Goal: Complete application form

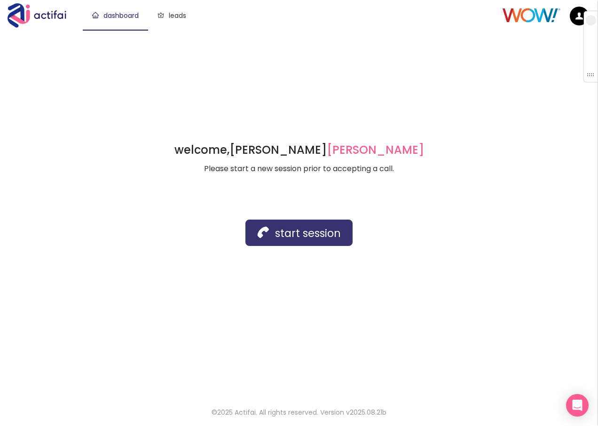
click at [277, 234] on button "start session" at bounding box center [298, 232] width 107 height 26
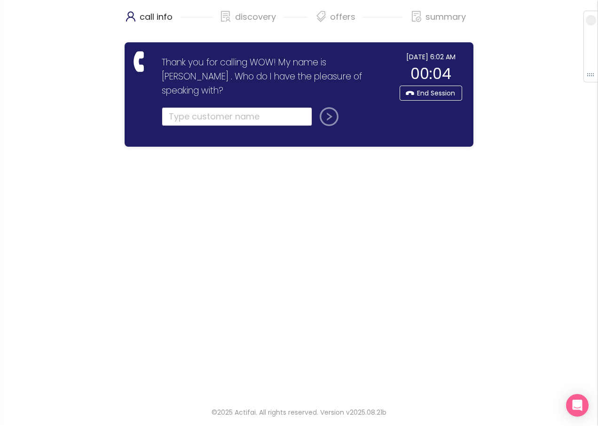
click at [170, 107] on input "text" at bounding box center [237, 116] width 150 height 19
drag, startPoint x: 170, startPoint y: 101, endPoint x: 182, endPoint y: 89, distance: 16.9
drag, startPoint x: 182, startPoint y: 89, endPoint x: 173, endPoint y: 102, distance: 16.2
click at [173, 107] on input "text" at bounding box center [237, 116] width 150 height 19
type input "[PERSON_NAME]"
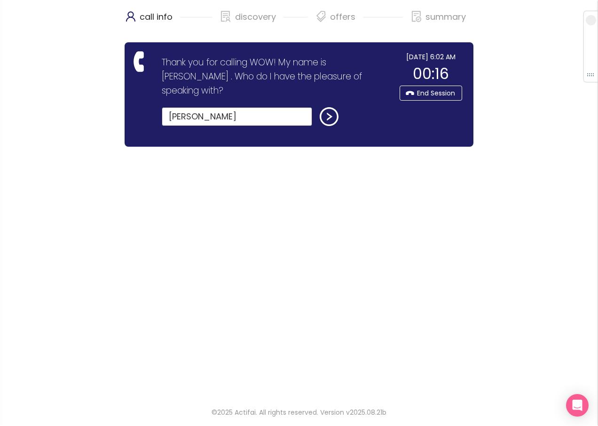
click at [316, 107] on button "submit" at bounding box center [327, 116] width 23 height 19
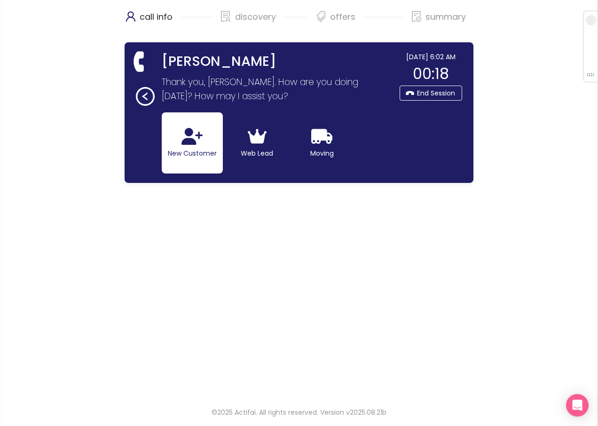
click at [176, 138] on button "New Customer" at bounding box center [192, 142] width 61 height 61
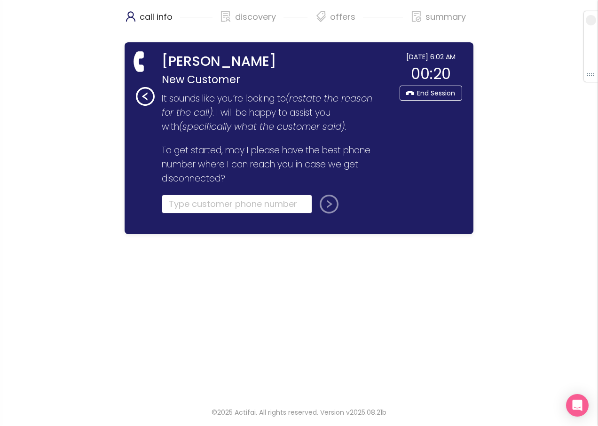
click at [193, 205] on input "tel" at bounding box center [237, 204] width 150 height 19
type input "[PHONE_NUMBER]"
click at [325, 205] on button "submit" at bounding box center [327, 204] width 23 height 19
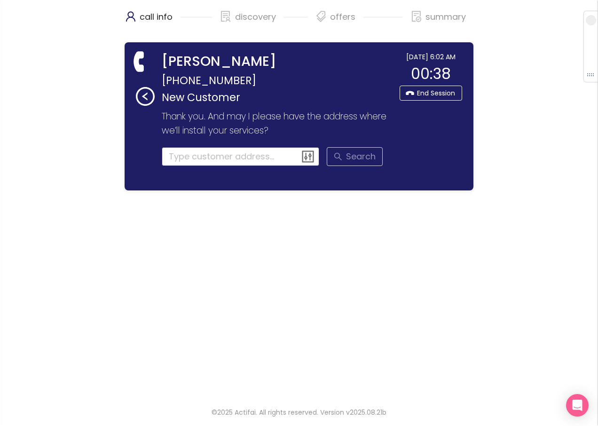
click at [174, 152] on input at bounding box center [241, 156] width 158 height 19
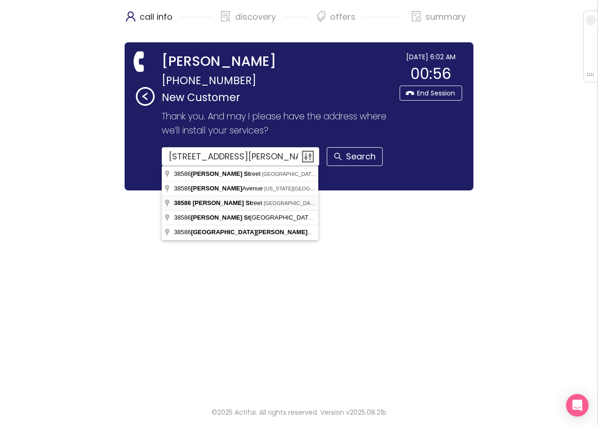
type input "[STREET_ADDRESS][PERSON_NAME]"
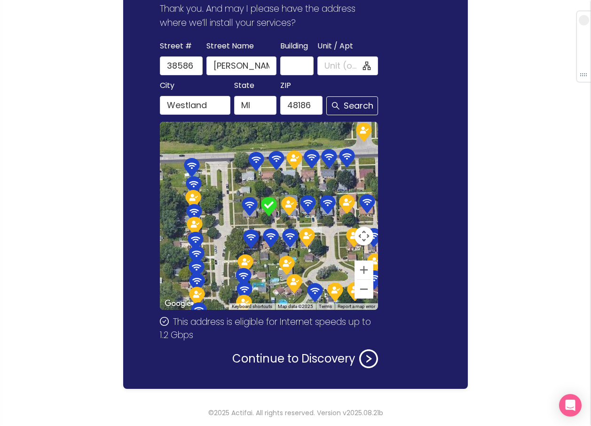
scroll to position [108, 0]
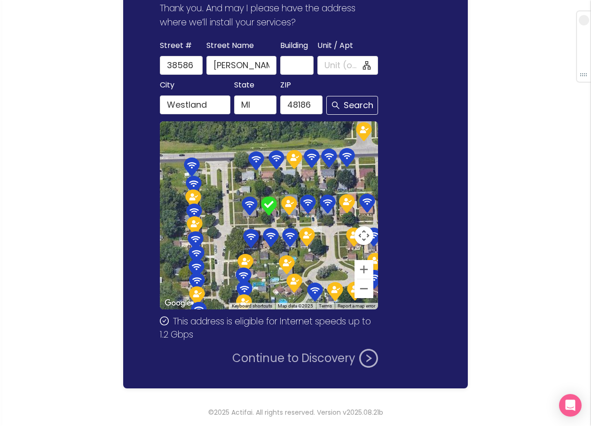
click at [279, 358] on button "Continue to Discovery" at bounding box center [305, 358] width 146 height 19
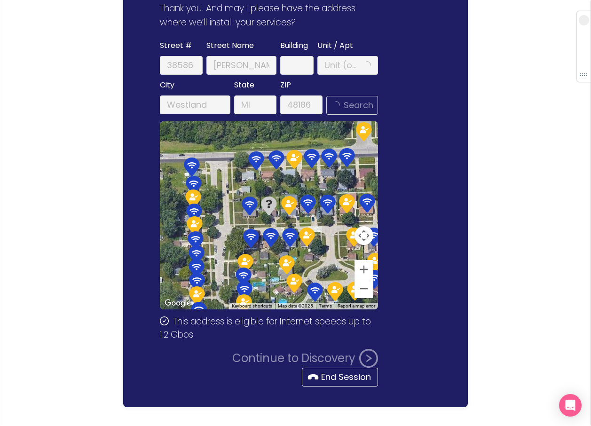
scroll to position [0, 0]
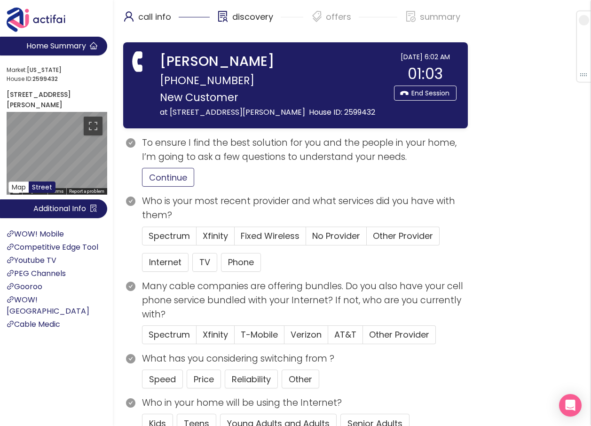
click at [178, 177] on button "Continue" at bounding box center [168, 177] width 52 height 19
click at [221, 235] on span "Xfinity" at bounding box center [215, 236] width 25 height 12
click at [196, 239] on input "Xfinity" at bounding box center [196, 239] width 0 height 0
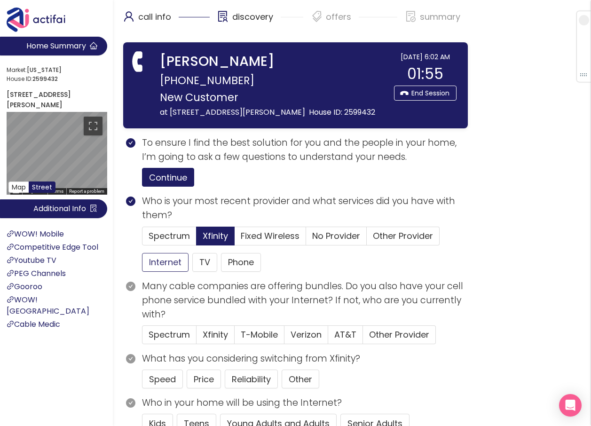
click at [165, 263] on button "Internet" at bounding box center [165, 262] width 47 height 19
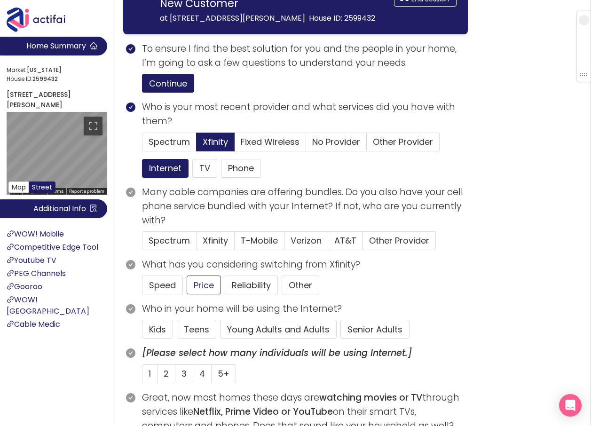
click at [202, 280] on button "Price" at bounding box center [204, 284] width 34 height 19
click at [280, 331] on button "Young Adults and Adults" at bounding box center [278, 329] width 117 height 19
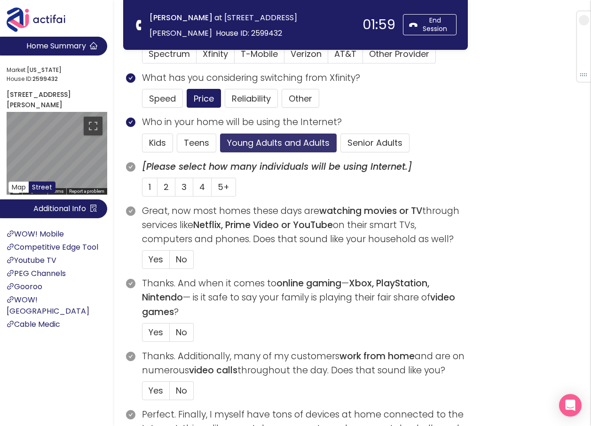
scroll to position [188, 0]
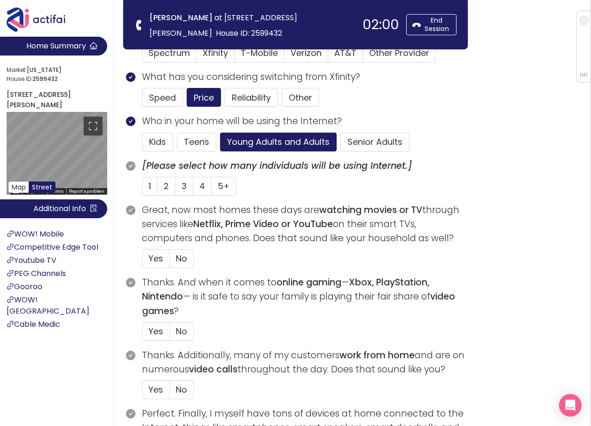
click at [151, 190] on span "1" at bounding box center [149, 186] width 2 height 12
click at [142, 189] on input "1" at bounding box center [142, 189] width 0 height 0
click at [157, 258] on span "Yes" at bounding box center [155, 258] width 15 height 12
click at [142, 261] on input "Yes" at bounding box center [142, 261] width 0 height 0
click at [176, 334] on span "No" at bounding box center [181, 331] width 11 height 12
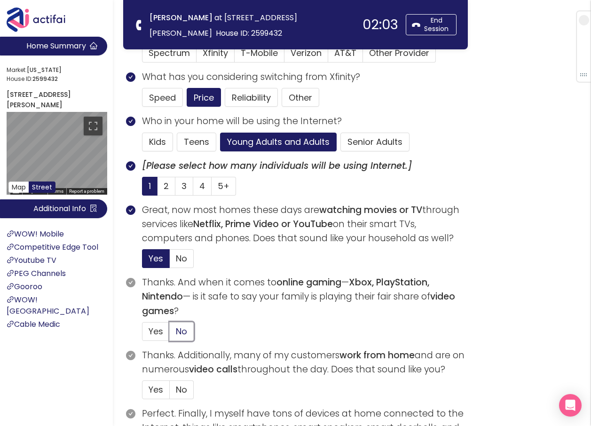
click at [170, 334] on input "No" at bounding box center [170, 334] width 0 height 0
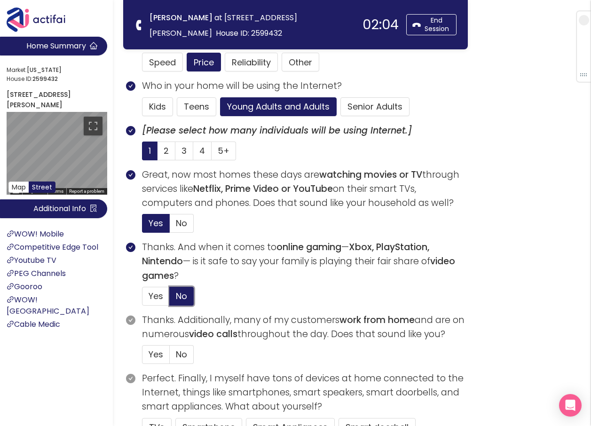
scroll to position [282, 0]
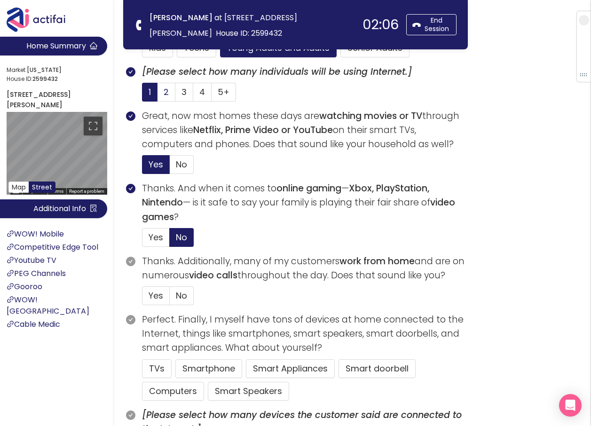
click at [164, 91] on span "2" at bounding box center [166, 92] width 5 height 12
click at [157, 95] on input "2" at bounding box center [157, 95] width 0 height 0
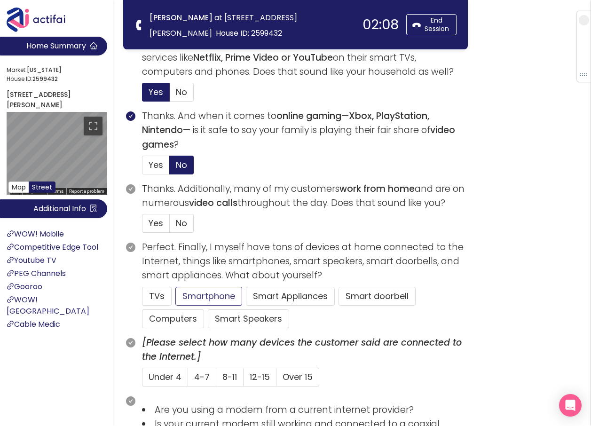
scroll to position [376, 0]
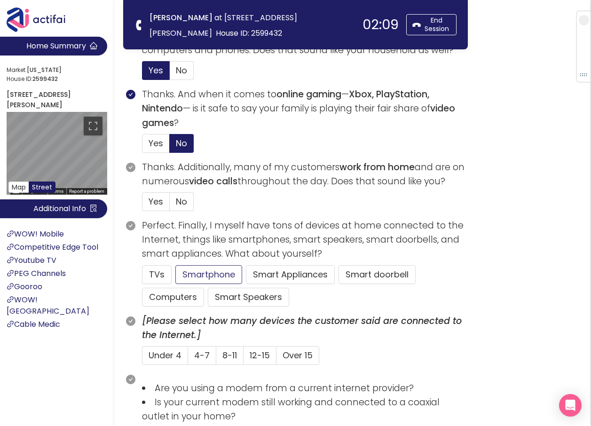
click at [205, 272] on button "Smartphone" at bounding box center [208, 274] width 67 height 19
click at [149, 275] on button "TVs" at bounding box center [157, 274] width 30 height 19
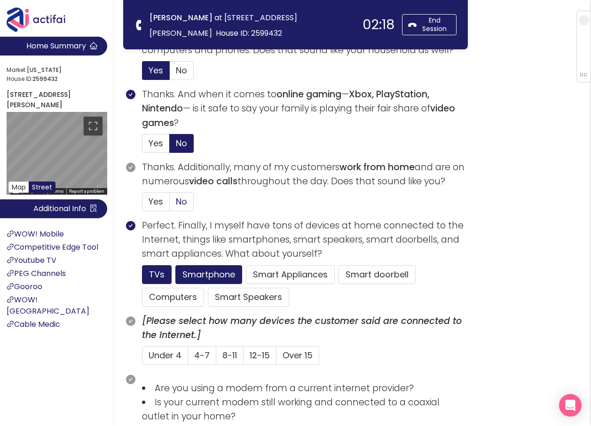
click at [181, 202] on span "No" at bounding box center [181, 201] width 11 height 12
click at [170, 204] on input "No" at bounding box center [170, 204] width 0 height 0
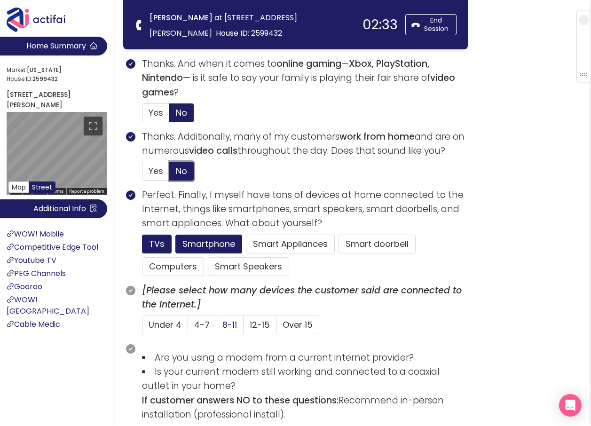
scroll to position [423, 0]
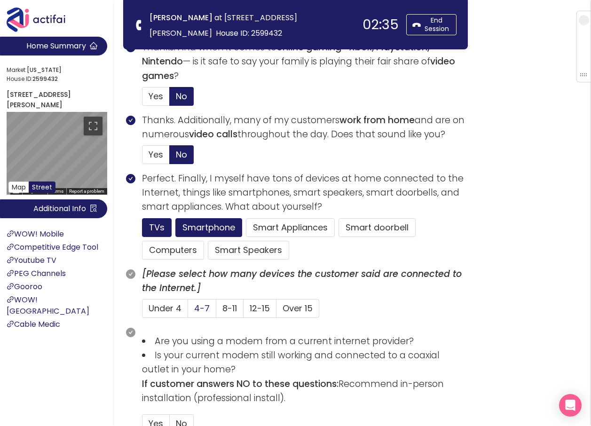
click at [192, 307] on label "4-7" at bounding box center [202, 308] width 28 height 19
click at [188, 311] on input "4-7" at bounding box center [188, 311] width 0 height 0
click at [254, 249] on button "Smart Speakers" at bounding box center [248, 250] width 81 height 19
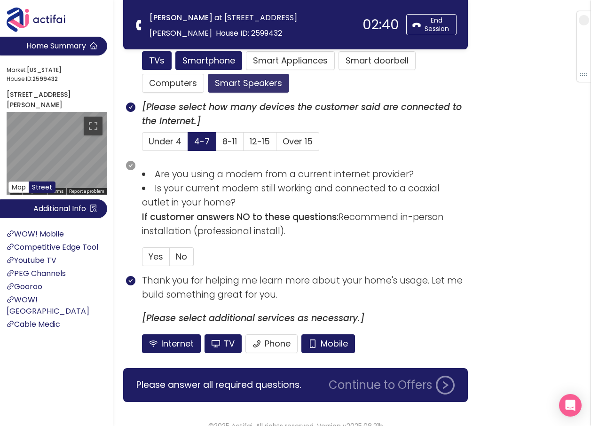
scroll to position [603, 0]
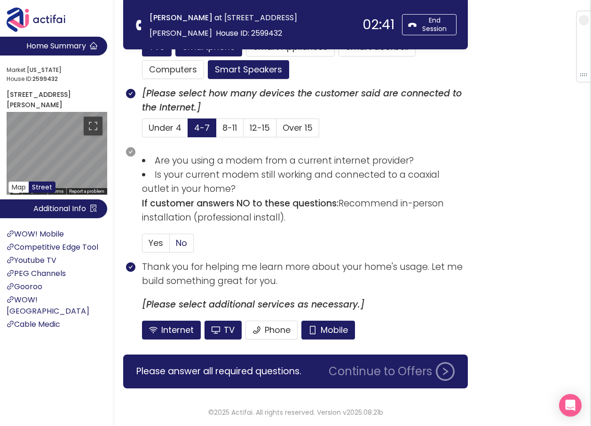
click at [179, 240] on span "No" at bounding box center [181, 243] width 11 height 12
click at [170, 246] on input "No" at bounding box center [170, 246] width 0 height 0
click at [310, 331] on button "Mobile" at bounding box center [328, 329] width 54 height 19
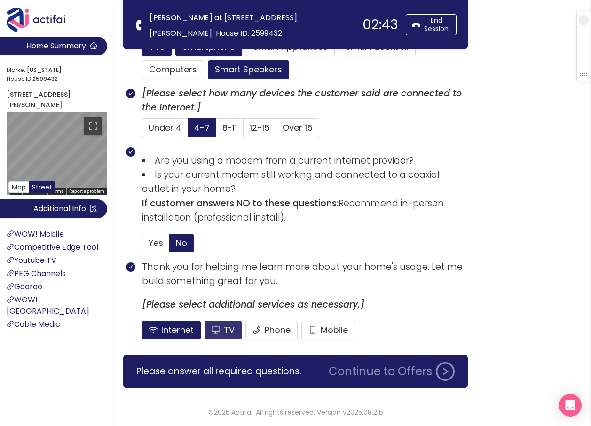
click at [226, 330] on button "TV" at bounding box center [222, 329] width 37 height 19
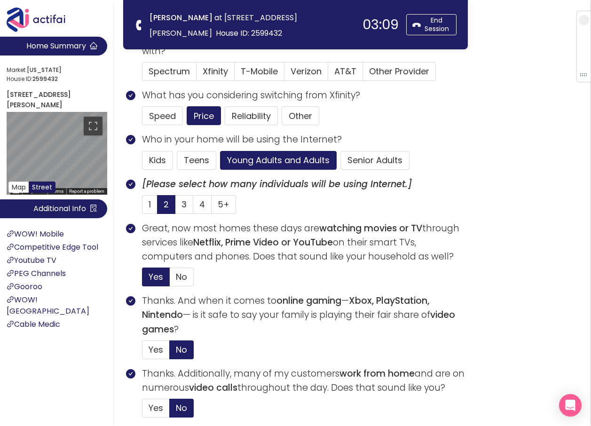
scroll to position [39, 0]
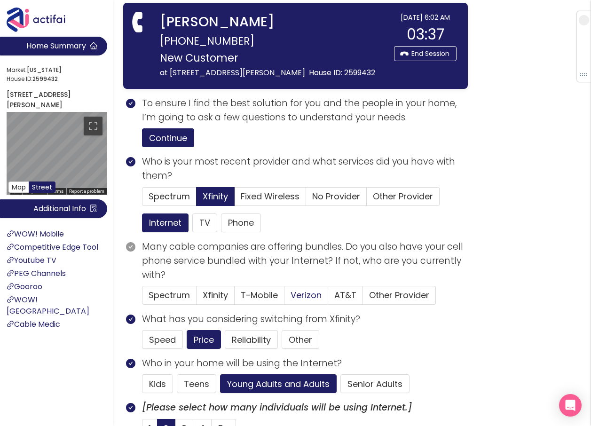
click at [302, 292] on span "Verizon" at bounding box center [305, 295] width 31 height 12
click at [284, 298] on input "Verizon" at bounding box center [284, 298] width 0 height 0
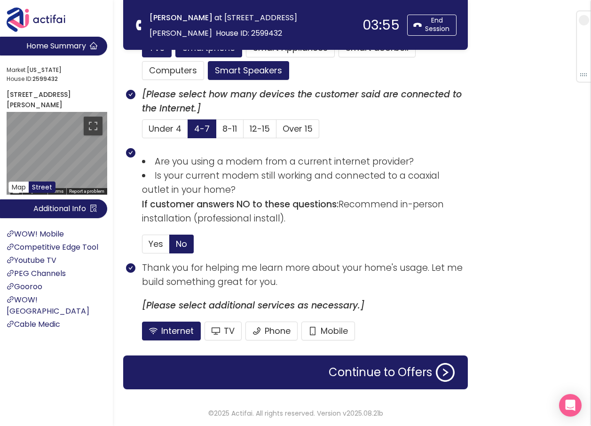
scroll to position [603, 0]
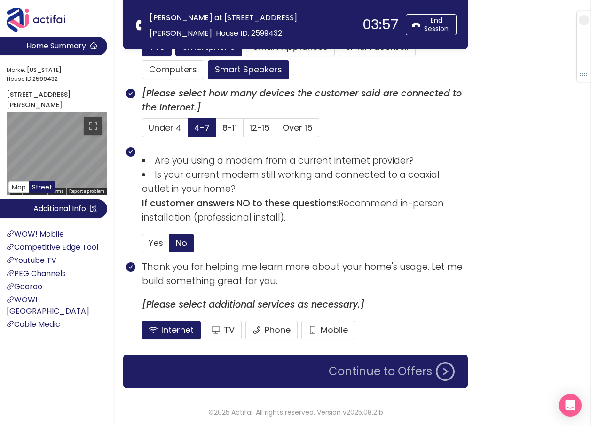
click at [373, 370] on button "Continue to Offers" at bounding box center [391, 371] width 137 height 19
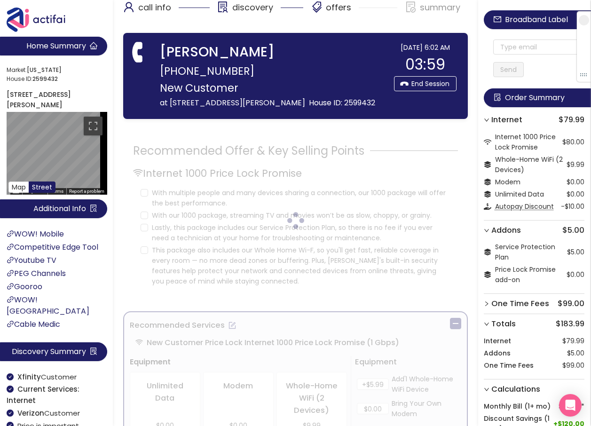
scroll to position [0, 0]
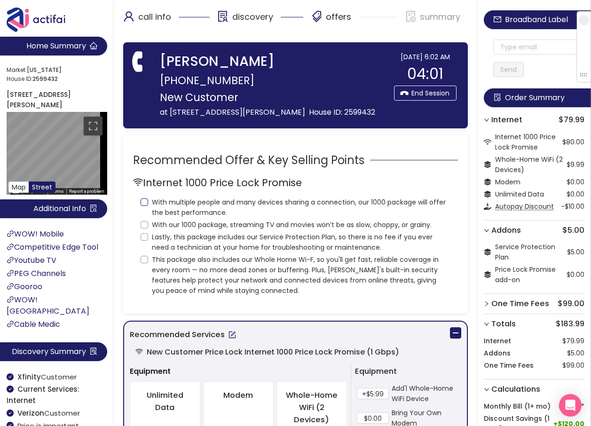
click at [144, 200] on input "With multiple people and many devices sharing a connection, our 1000 package wi…" at bounding box center [144, 202] width 8 height 8
checkbox input "true"
click at [144, 228] on input "With our 1000 package, streaming TV and movies won’t be as slow, choppy, or gra…" at bounding box center [144, 225] width 8 height 8
checkbox input "true"
click at [145, 237] on input "Lastly, this package includes our Service Protection Plan, so there is no fee i…" at bounding box center [144, 237] width 8 height 8
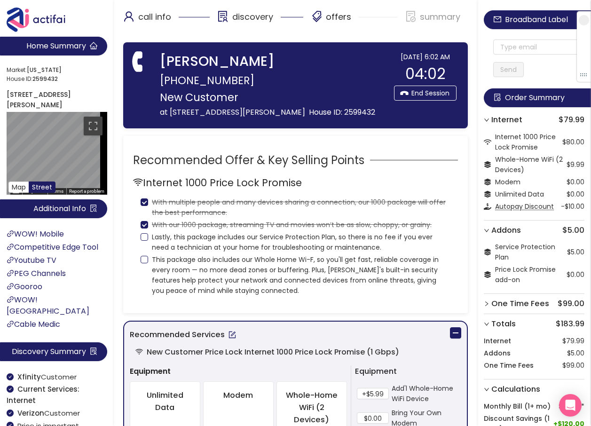
checkbox input "true"
click at [147, 259] on input "This package also includes our Whole Home Wi-F, so you'll get fast, reliable co…" at bounding box center [144, 260] width 8 height 8
checkbox input "true"
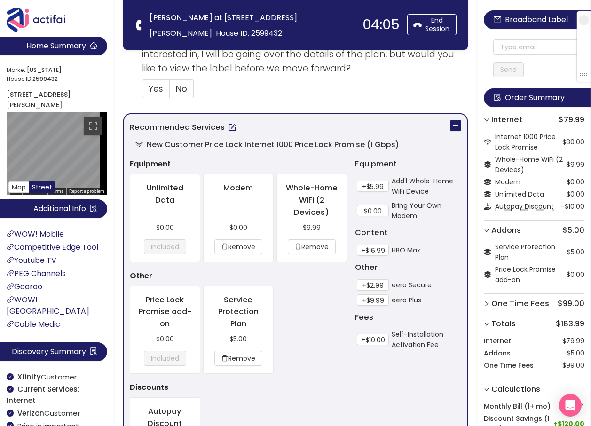
scroll to position [376, 0]
click at [364, 281] on button "+$2.99" at bounding box center [373, 283] width 32 height 11
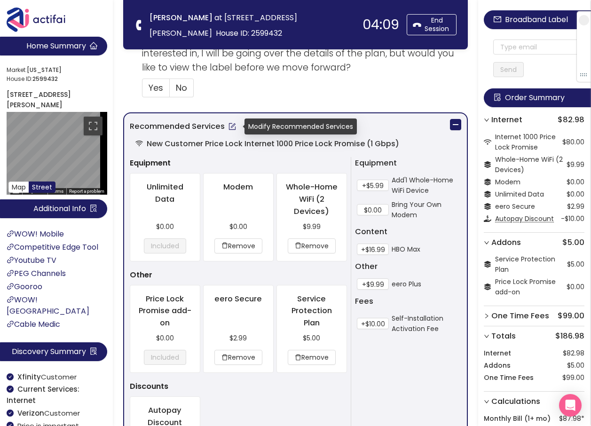
click at [230, 125] on button "button" at bounding box center [232, 126] width 15 height 15
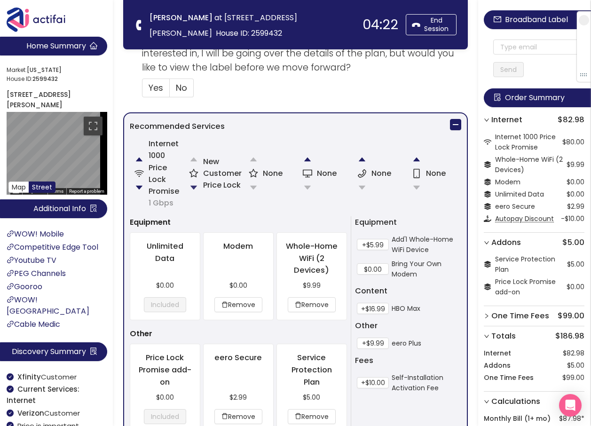
click at [192, 187] on button "button" at bounding box center [193, 187] width 19 height 19
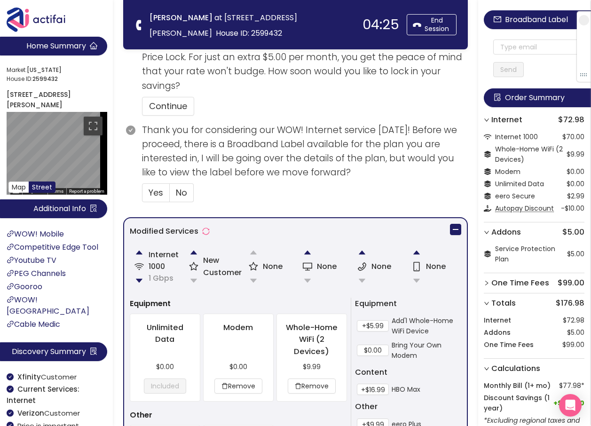
scroll to position [341, 0]
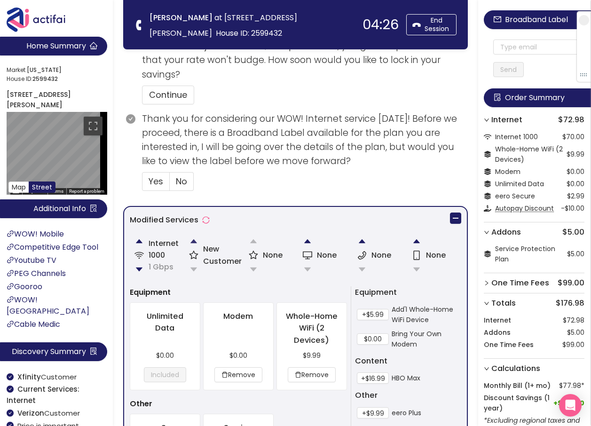
click at [193, 241] on button "button" at bounding box center [193, 241] width 19 height 19
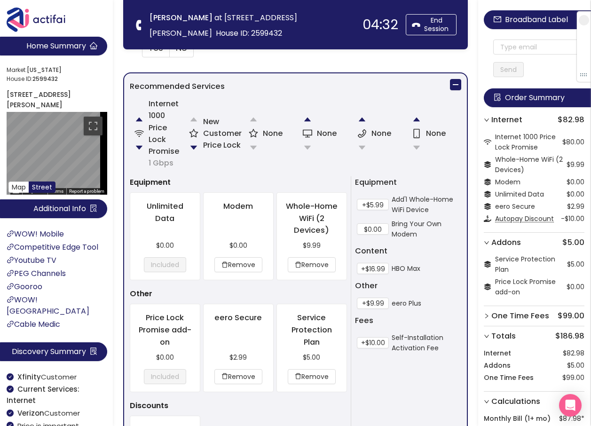
scroll to position [423, 0]
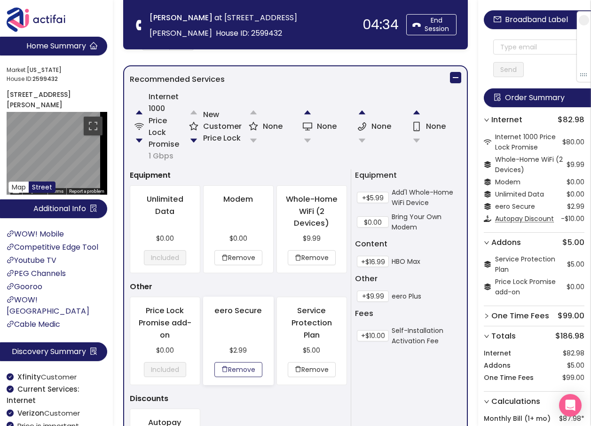
click at [235, 365] on button "Remove" at bounding box center [238, 369] width 48 height 15
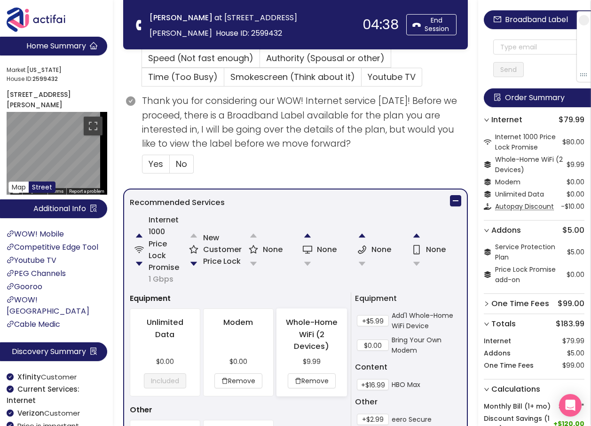
scroll to position [329, 0]
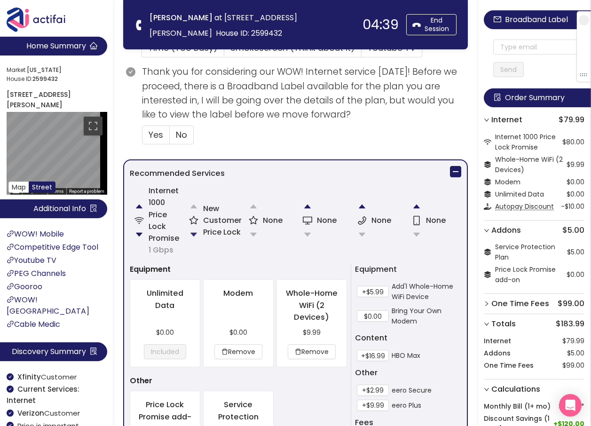
click at [192, 236] on button "button" at bounding box center [193, 234] width 19 height 19
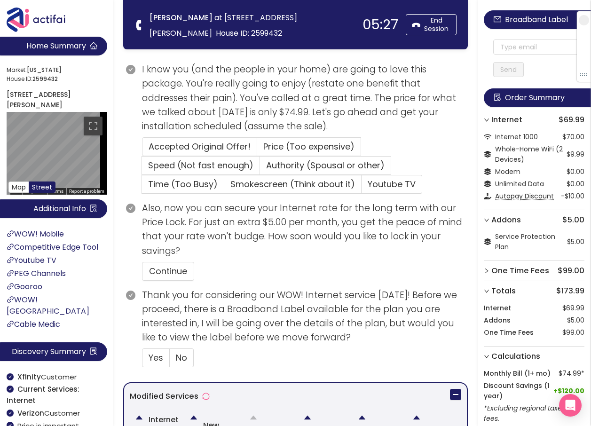
scroll to position [200, 0]
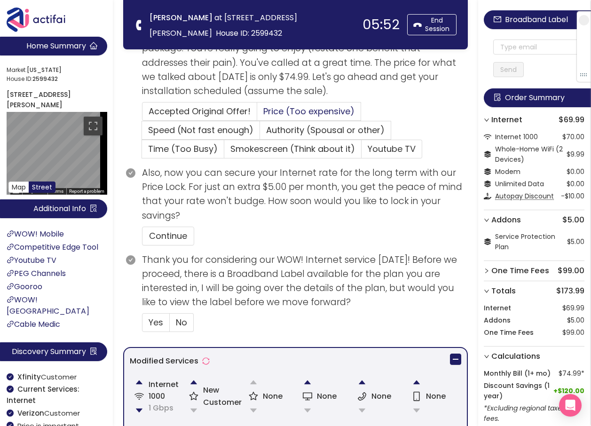
click at [296, 110] on span "Price (Too expensive)" at bounding box center [308, 111] width 91 height 12
click at [257, 114] on input "Price (Too expensive)" at bounding box center [257, 114] width 0 height 0
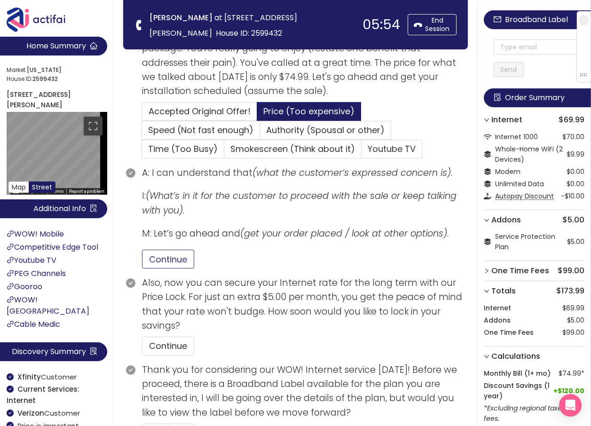
click at [185, 257] on button "Continue" at bounding box center [168, 259] width 52 height 19
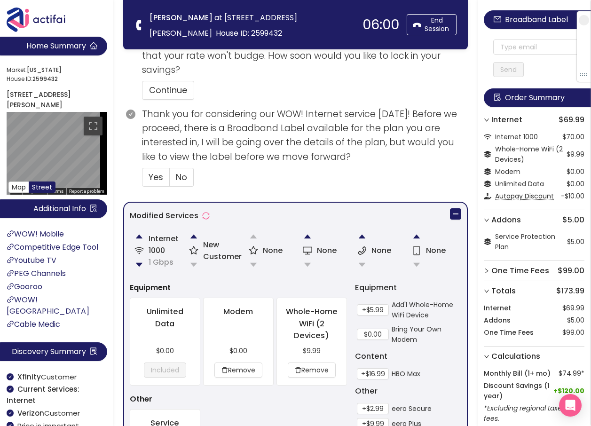
scroll to position [482, 0]
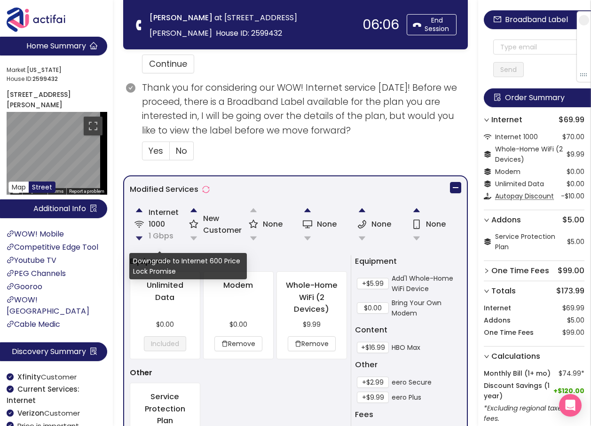
click at [139, 237] on button "button" at bounding box center [139, 238] width 19 height 19
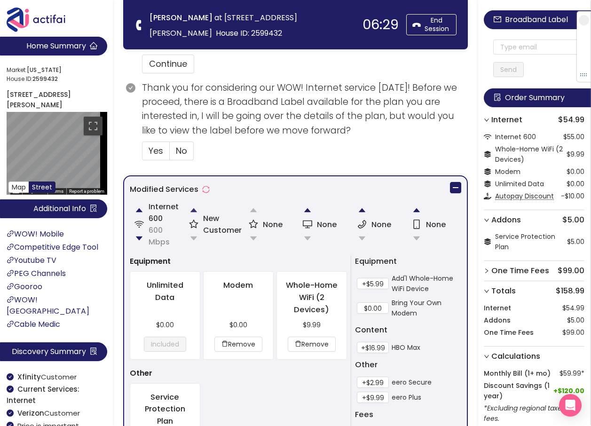
click at [192, 211] on button "button" at bounding box center [193, 210] width 19 height 19
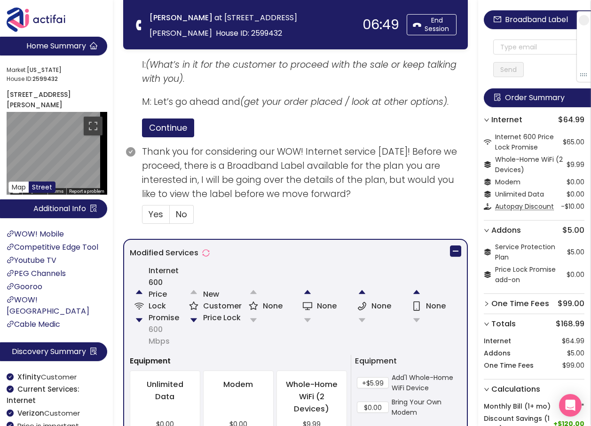
scroll to position [376, 0]
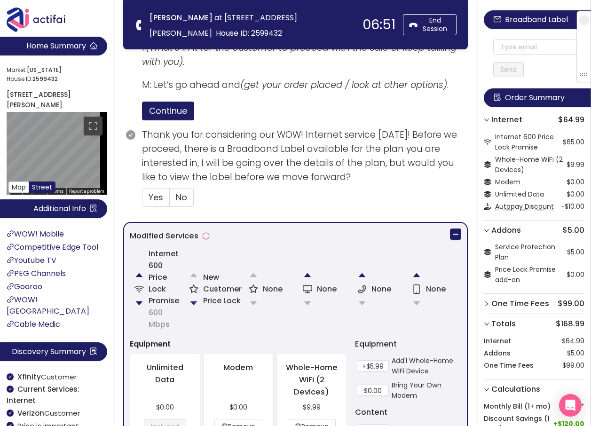
drag, startPoint x: 195, startPoint y: 301, endPoint x: 203, endPoint y: 301, distance: 8.5
click at [195, 301] on button "button" at bounding box center [193, 303] width 19 height 19
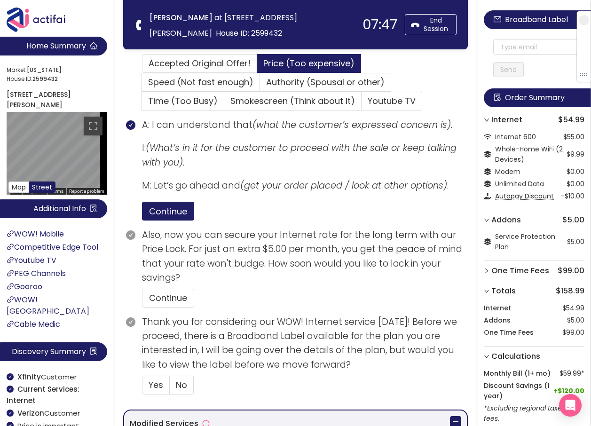
scroll to position [254, 0]
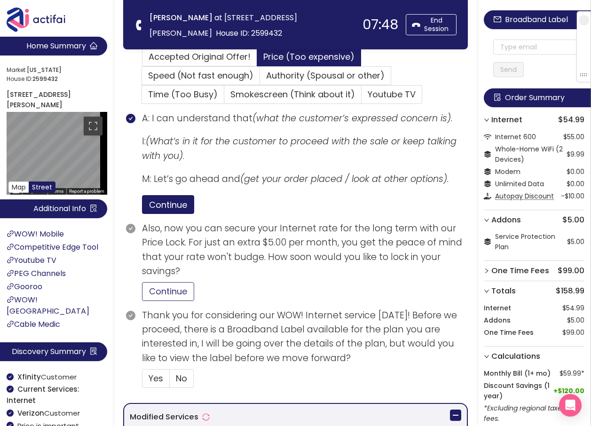
click at [172, 294] on button "Continue" at bounding box center [168, 291] width 52 height 19
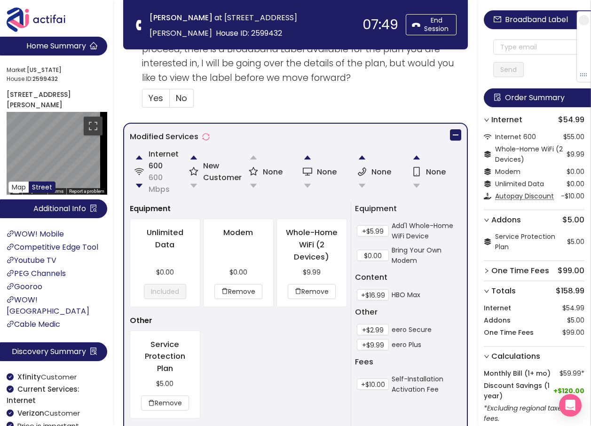
scroll to position [536, 0]
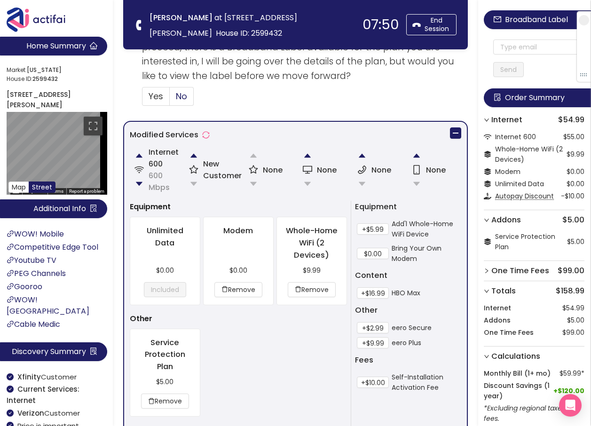
click at [188, 98] on label "No" at bounding box center [182, 96] width 24 height 19
click at [170, 99] on input "No" at bounding box center [170, 99] width 0 height 0
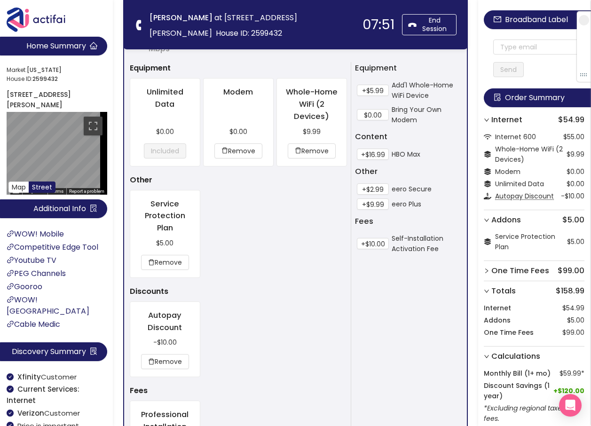
scroll to position [811, 0]
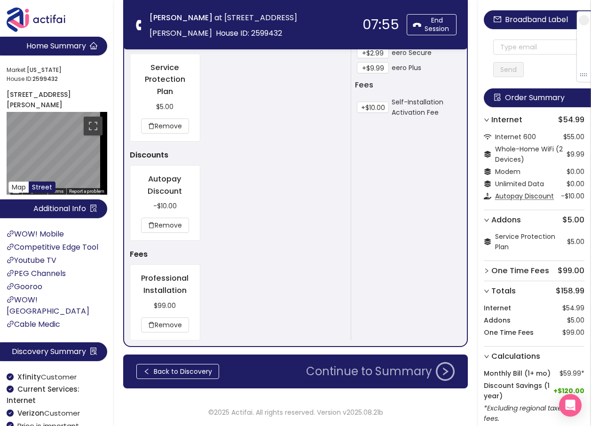
click at [378, 375] on button "Continue to Summary" at bounding box center [380, 371] width 160 height 19
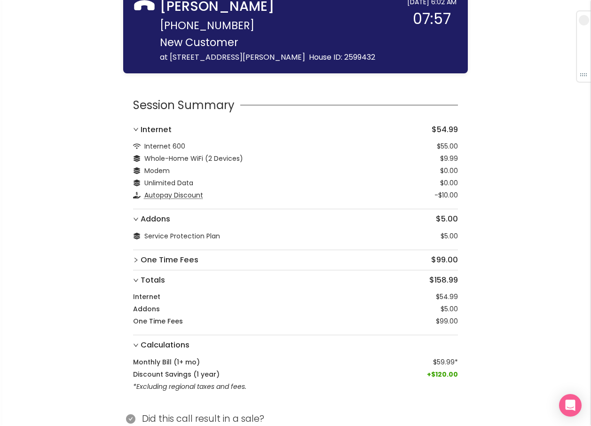
scroll to position [70, 0]
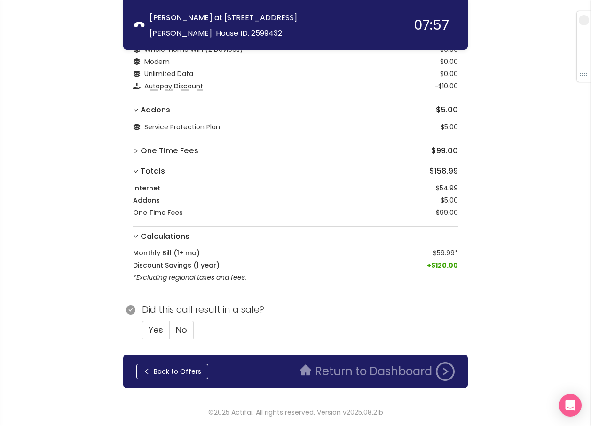
drag, startPoint x: 188, startPoint y: 326, endPoint x: 202, endPoint y: 325, distance: 13.6
click at [188, 325] on label "No" at bounding box center [182, 329] width 24 height 19
click at [170, 333] on input "No" at bounding box center [170, 333] width 0 height 0
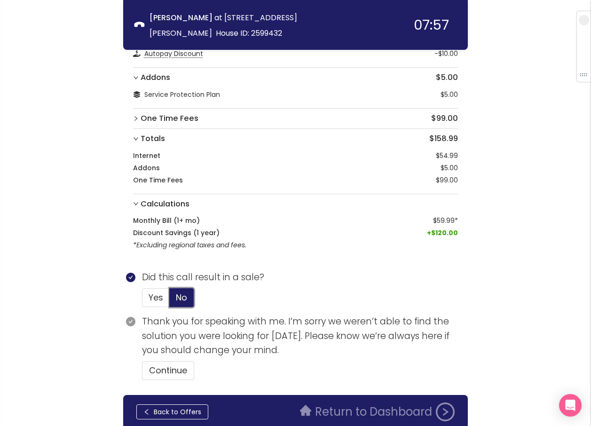
scroll to position [143, 0]
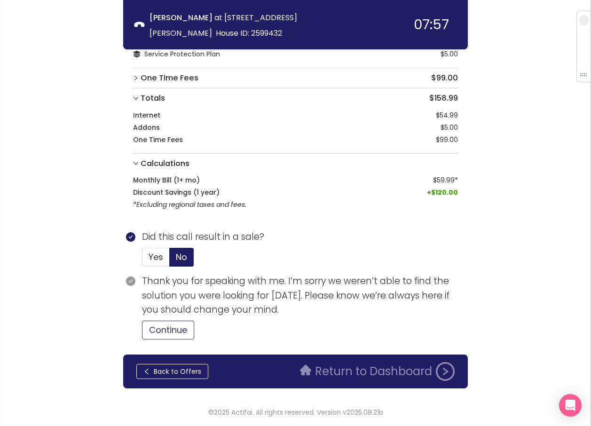
click at [174, 328] on button "Continue" at bounding box center [168, 329] width 52 height 19
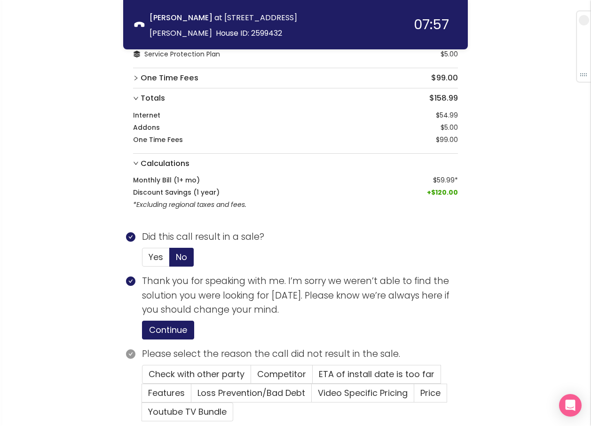
scroll to position [225, 0]
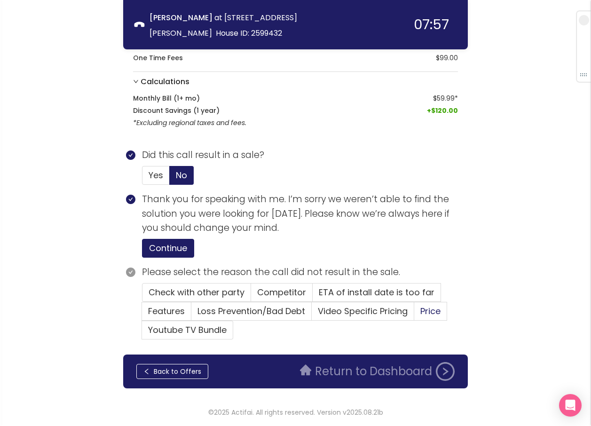
click at [428, 310] on span "Price" at bounding box center [430, 311] width 20 height 12
click at [414, 314] on input "Price" at bounding box center [414, 314] width 0 height 0
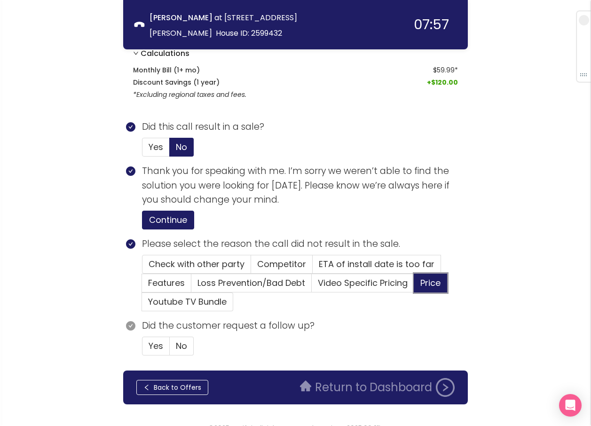
scroll to position [269, 0]
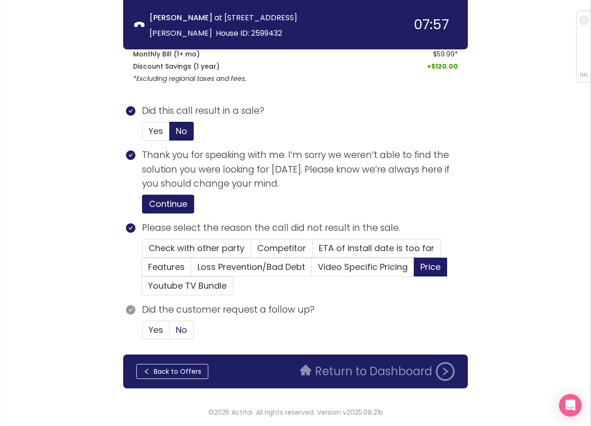
click at [178, 328] on span "No" at bounding box center [181, 330] width 11 height 12
click at [170, 333] on input "No" at bounding box center [170, 333] width 0 height 0
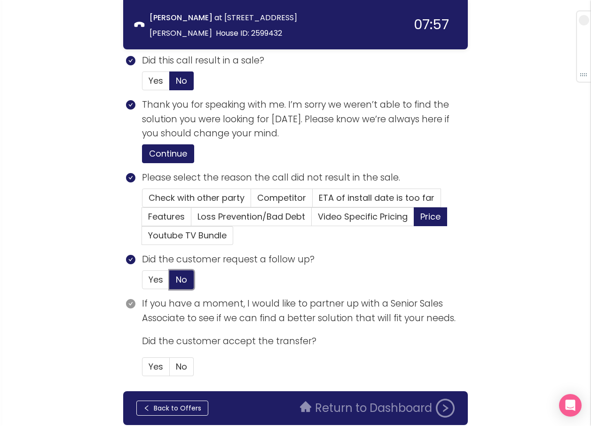
scroll to position [356, 0]
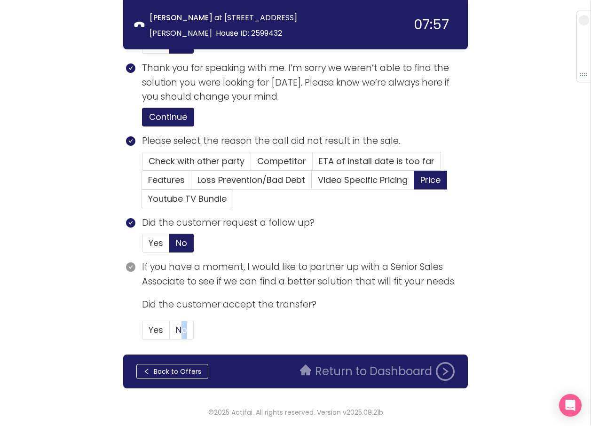
click at [179, 330] on span "No" at bounding box center [181, 330] width 11 height 12
click at [183, 329] on span "No" at bounding box center [181, 330] width 11 height 12
click at [170, 333] on input "No" at bounding box center [170, 333] width 0 height 0
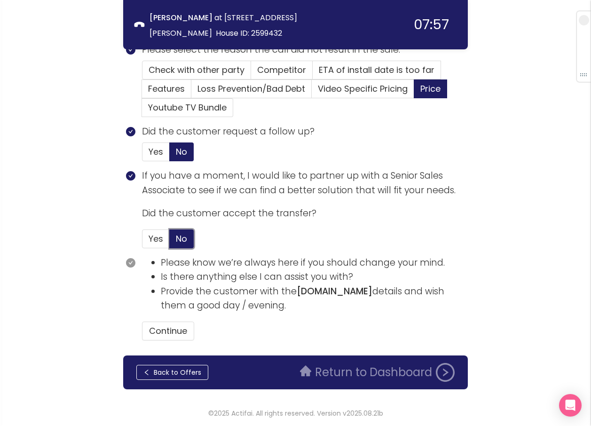
scroll to position [448, 0]
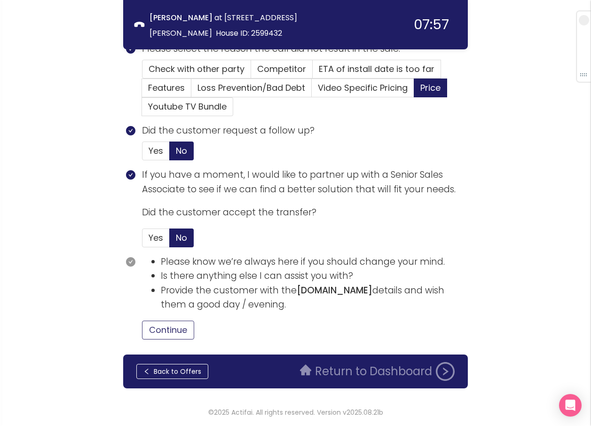
click at [185, 331] on button "Continue" at bounding box center [168, 329] width 52 height 19
click at [339, 370] on button "Return to Dashboard" at bounding box center [377, 371] width 166 height 19
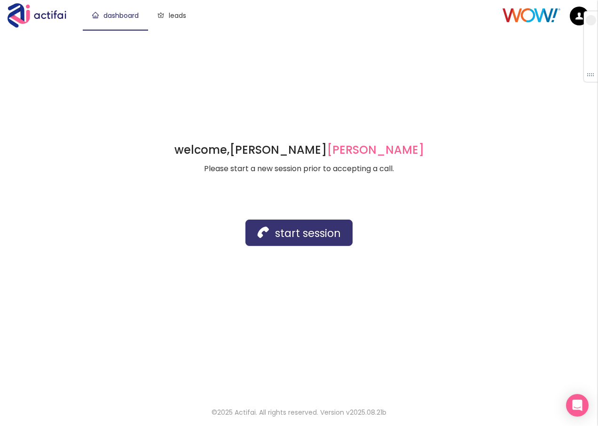
click at [287, 232] on button "start session" at bounding box center [298, 232] width 107 height 26
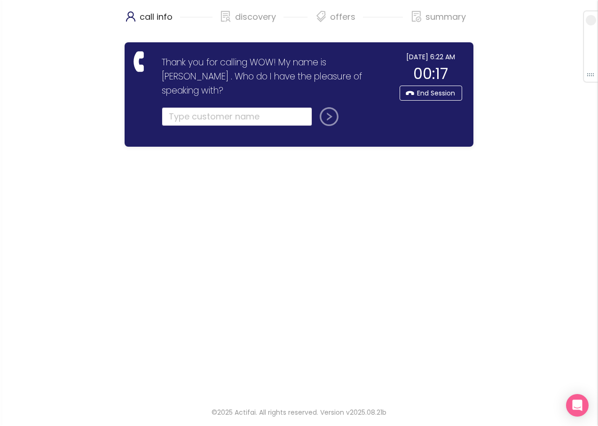
click at [179, 107] on input "text" at bounding box center [237, 116] width 150 height 19
click at [188, 107] on input "text" at bounding box center [237, 116] width 150 height 19
type input "[PERSON_NAME]"
click at [316, 107] on button "submit" at bounding box center [327, 116] width 23 height 19
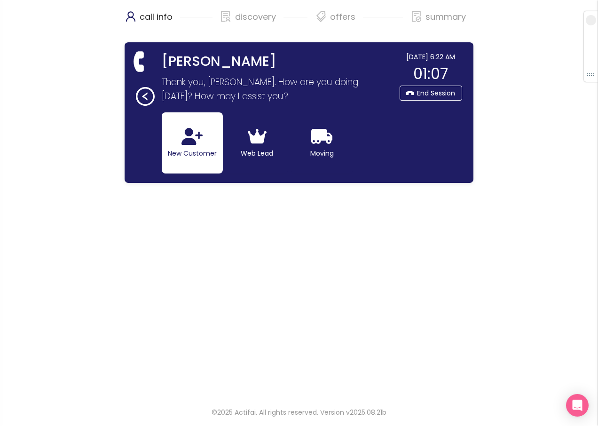
click at [190, 133] on icon "button" at bounding box center [191, 136] width 21 height 17
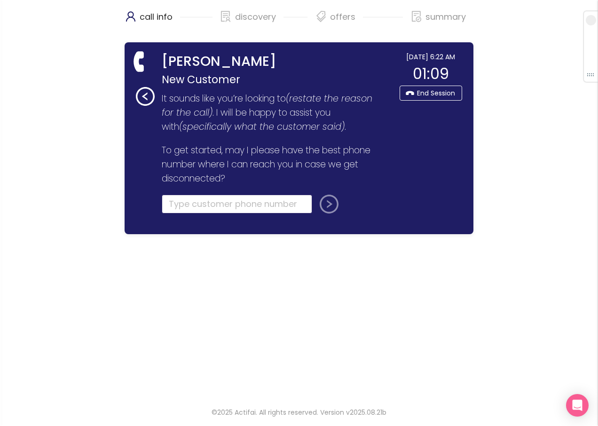
click at [176, 204] on input "tel" at bounding box center [237, 204] width 150 height 19
type input "[PHONE_NUMBER]"
click at [322, 205] on button "submit" at bounding box center [327, 204] width 23 height 19
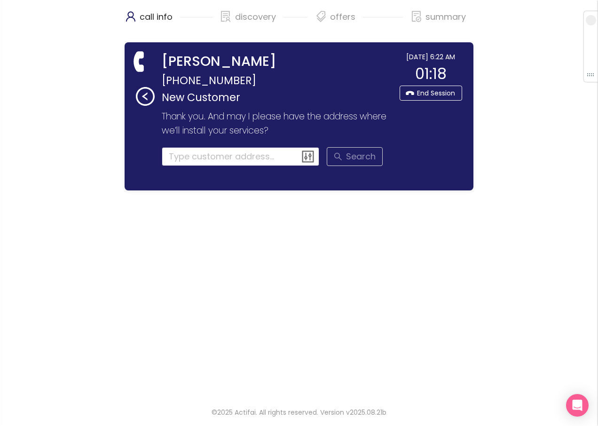
click at [198, 160] on input at bounding box center [241, 156] width 158 height 19
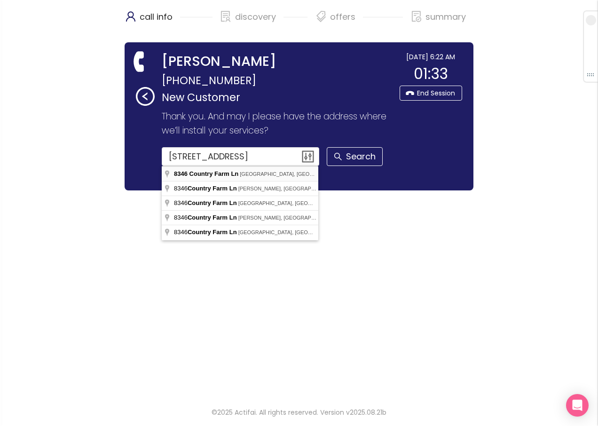
type input "[STREET_ADDRESS]"
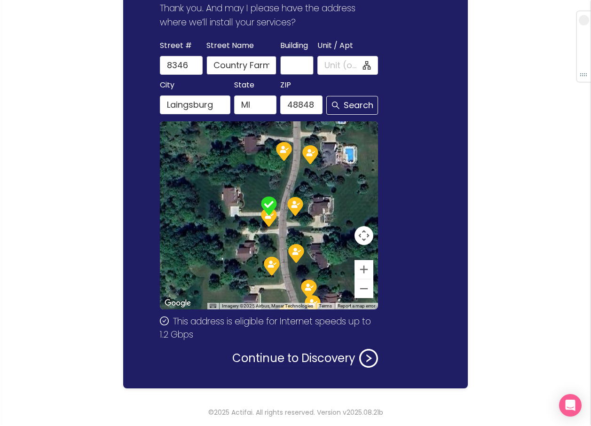
scroll to position [0, 13]
drag, startPoint x: 248, startPoint y: 66, endPoint x: 312, endPoint y: 71, distance: 65.1
click at [312, 71] on div "[GEOGRAPHIC_DATA] Name Country Farm Ln Building Unit / Apt" at bounding box center [269, 57] width 222 height 36
click at [287, 354] on button "Continue to Discovery" at bounding box center [305, 358] width 146 height 19
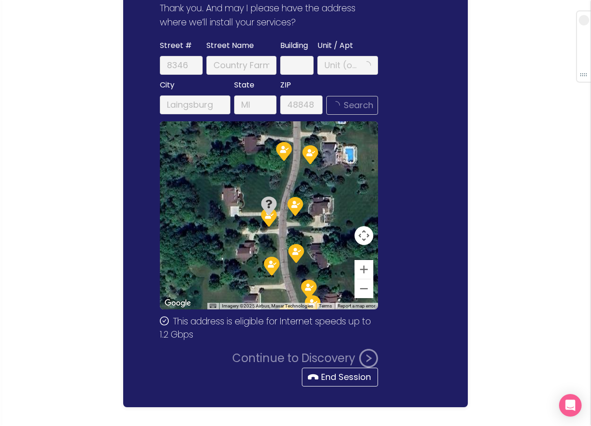
scroll to position [0, 0]
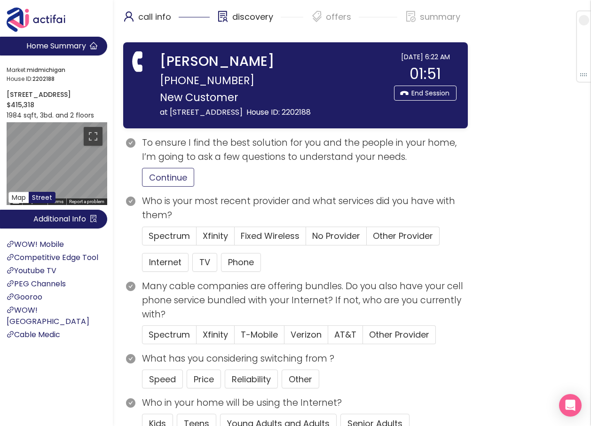
click at [169, 187] on button "Continue" at bounding box center [168, 177] width 52 height 19
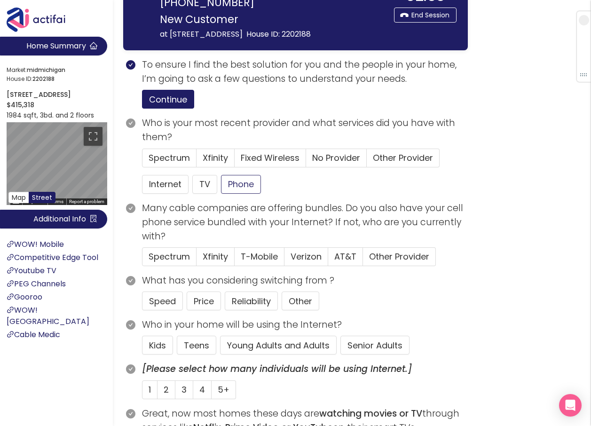
scroll to position [94, 0]
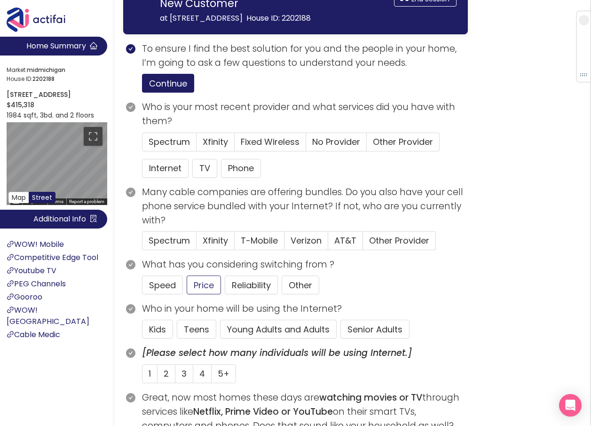
click at [202, 294] on button "Price" at bounding box center [204, 284] width 34 height 19
click at [258, 338] on button "Young Adults and Adults" at bounding box center [278, 329] width 117 height 19
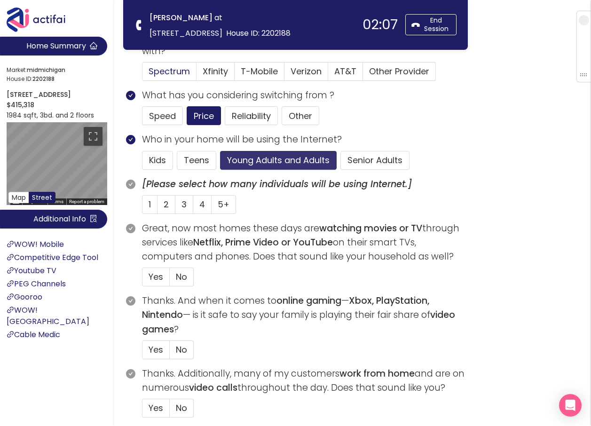
scroll to position [188, 0]
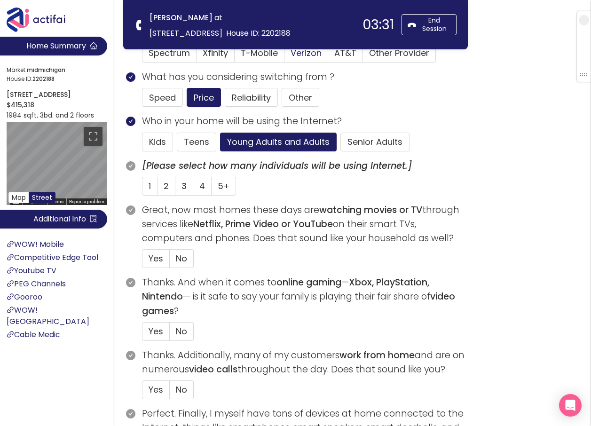
click at [299, 54] on span "Verizon" at bounding box center [305, 53] width 31 height 12
click at [284, 56] on input "Verizon" at bounding box center [284, 56] width 0 height 0
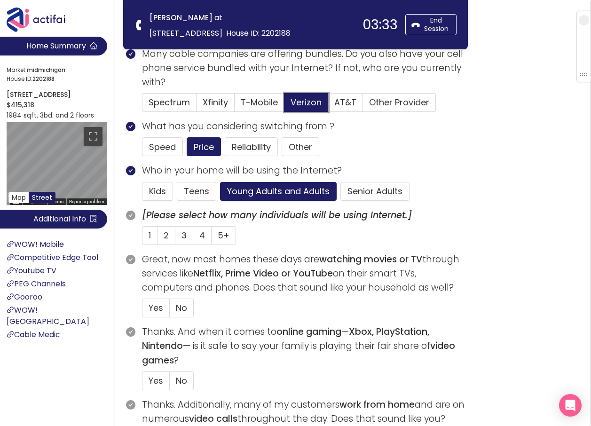
scroll to position [47, 0]
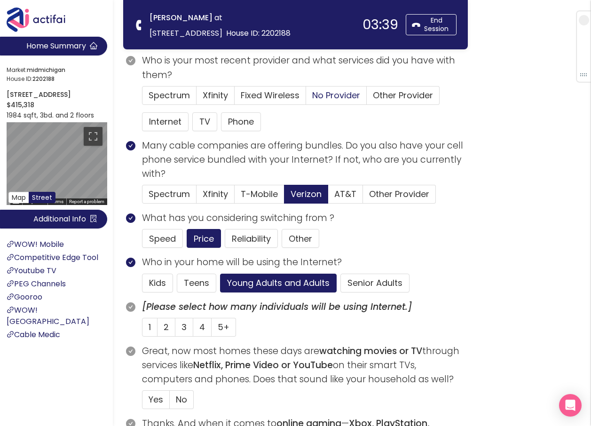
drag, startPoint x: 375, startPoint y: 91, endPoint x: 348, endPoint y: 97, distance: 28.4
click at [375, 91] on span "Other Provider" at bounding box center [403, 95] width 60 height 12
click at [367, 98] on input "Other Provider" at bounding box center [367, 98] width 0 height 0
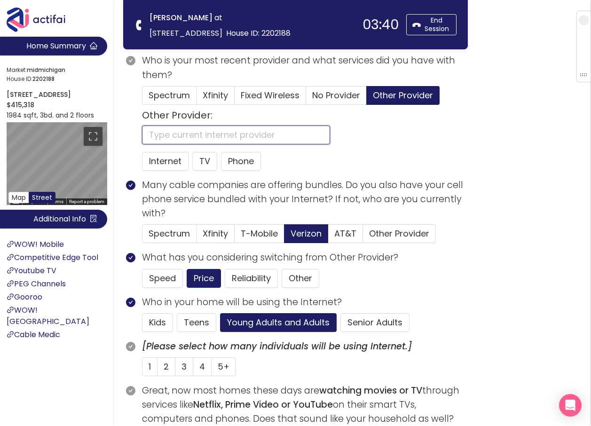
click at [161, 134] on input "text" at bounding box center [236, 134] width 188 height 19
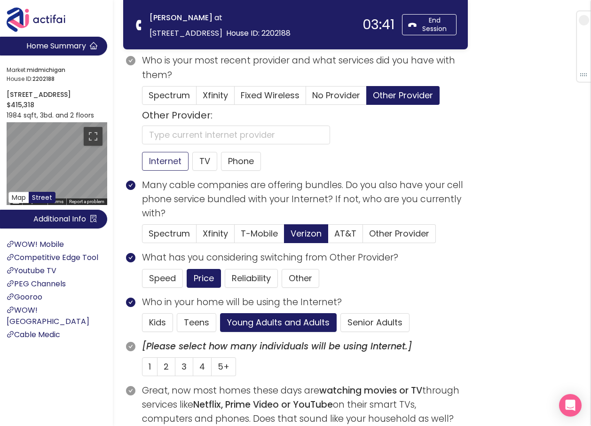
click at [164, 168] on button "Internet" at bounding box center [165, 161] width 47 height 19
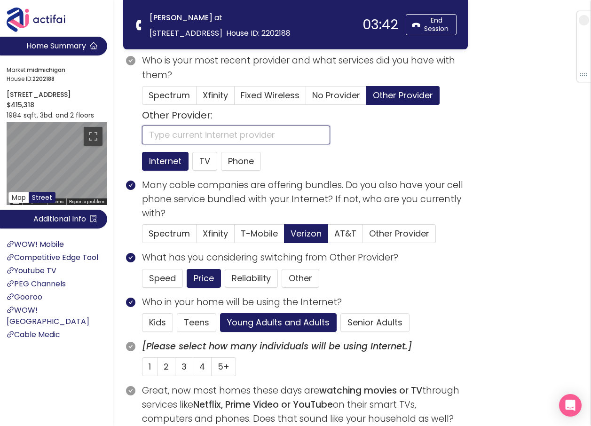
click at [159, 134] on input "text" at bounding box center [236, 134] width 188 height 19
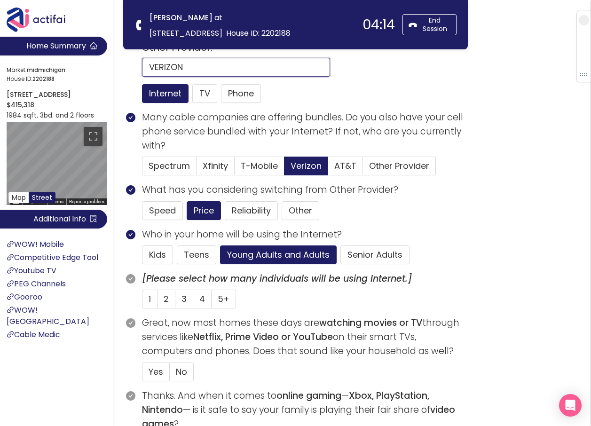
scroll to position [141, 0]
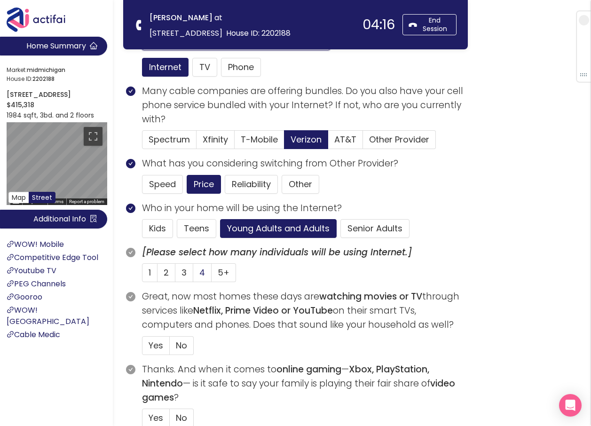
type input "VERIZON"
click at [204, 273] on span "4" at bounding box center [202, 272] width 6 height 12
click at [193, 275] on input "4" at bounding box center [193, 275] width 0 height 0
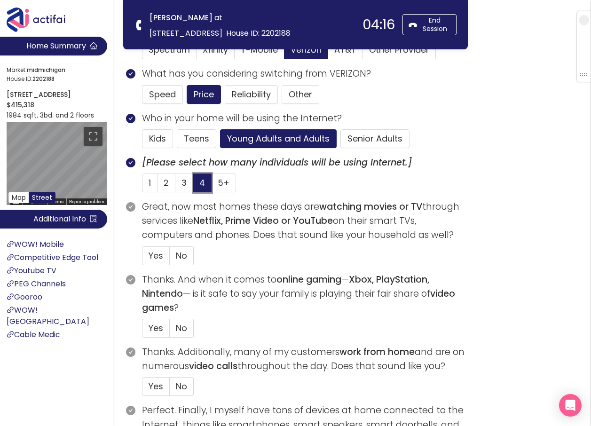
scroll to position [235, 0]
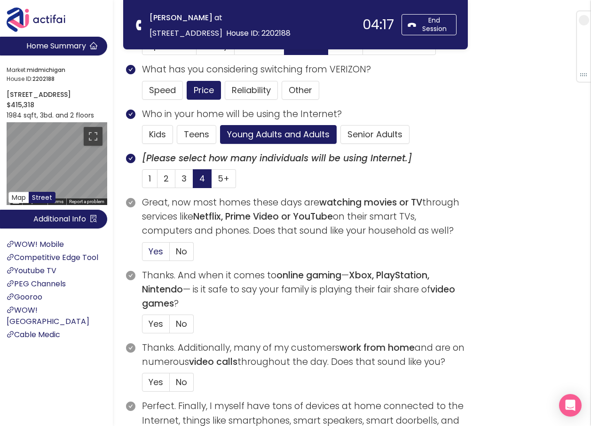
click at [155, 249] on span "Yes" at bounding box center [155, 251] width 15 height 12
click at [142, 254] on input "Yes" at bounding box center [142, 254] width 0 height 0
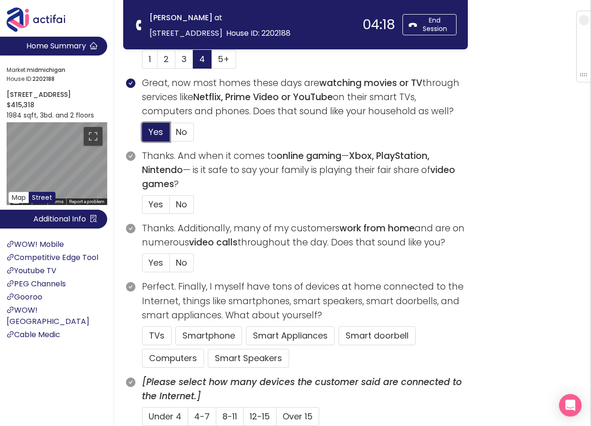
scroll to position [376, 0]
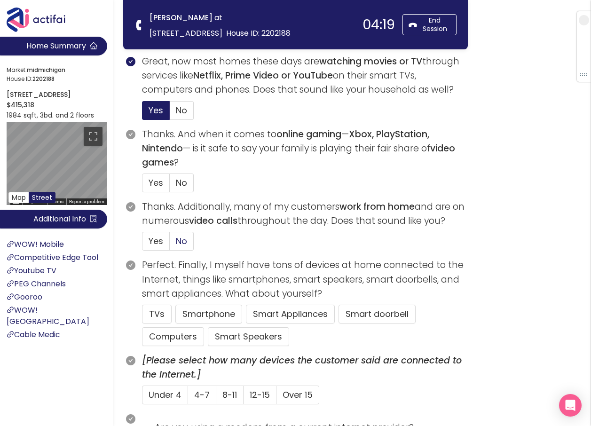
click at [184, 243] on span "No" at bounding box center [181, 241] width 11 height 12
click at [170, 244] on input "No" at bounding box center [170, 244] width 0 height 0
click at [149, 317] on button "TVs" at bounding box center [157, 313] width 30 height 19
click at [180, 182] on span "No" at bounding box center [181, 183] width 11 height 12
click at [170, 186] on input "No" at bounding box center [170, 186] width 0 height 0
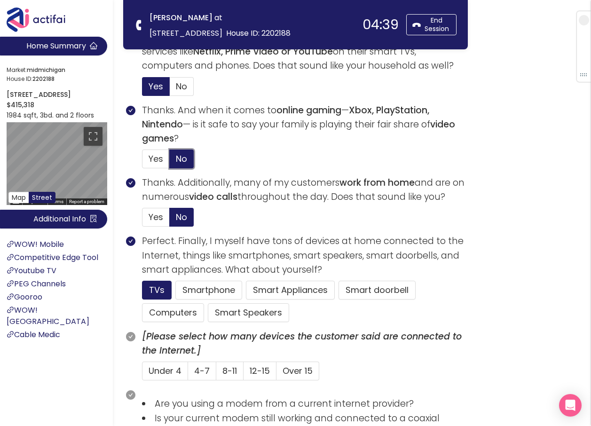
scroll to position [423, 0]
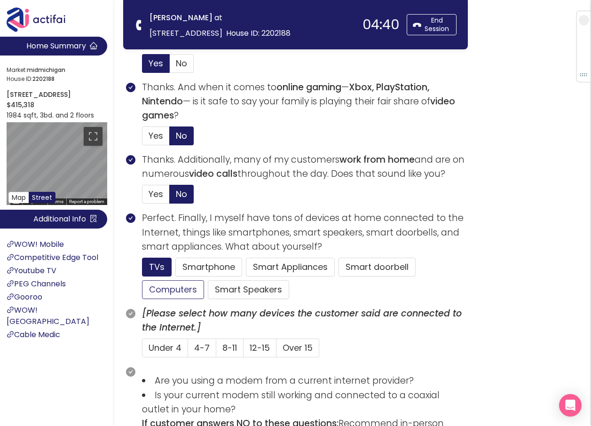
click at [168, 295] on button "Computers" at bounding box center [173, 289] width 62 height 19
click at [252, 289] on button "Smart Speakers" at bounding box center [248, 289] width 81 height 19
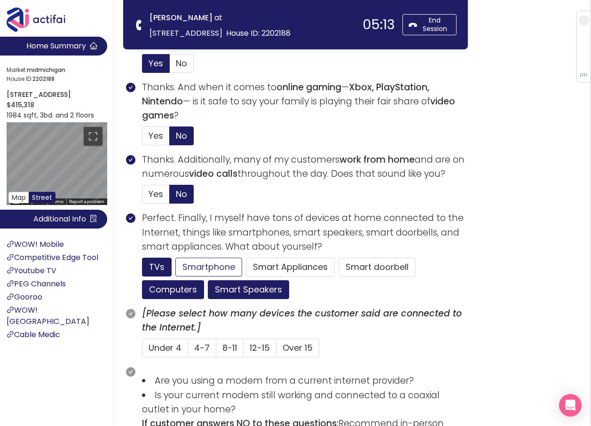
click at [193, 265] on button "Smartphone" at bounding box center [208, 267] width 67 height 19
click at [199, 347] on span "4-7" at bounding box center [202, 348] width 16 height 12
click at [188, 351] on input "4-7" at bounding box center [188, 351] width 0 height 0
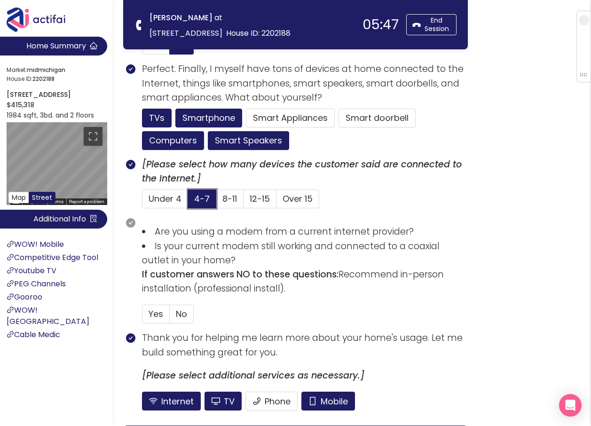
scroll to position [643, 0]
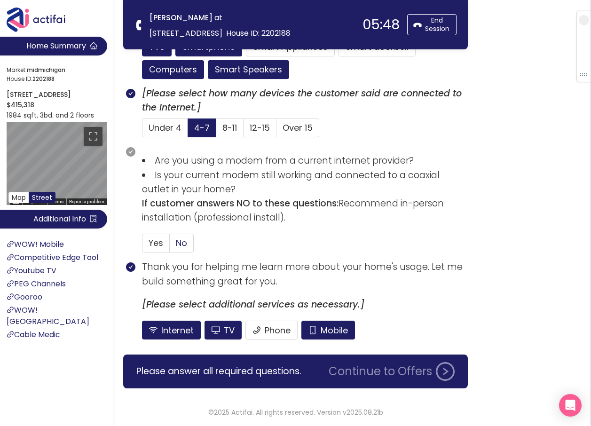
click at [179, 241] on span "No" at bounding box center [181, 243] width 11 height 12
click at [170, 246] on input "No" at bounding box center [170, 246] width 0 height 0
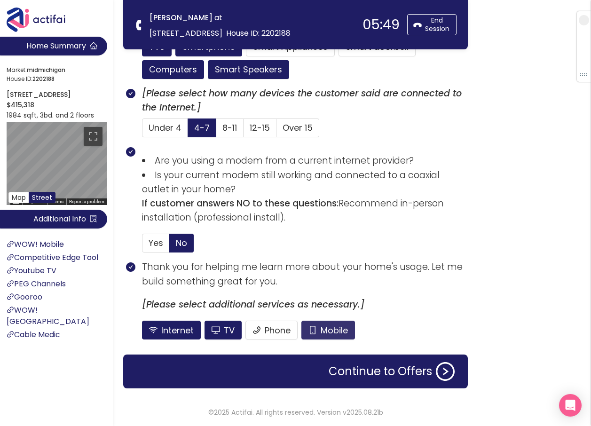
click at [335, 327] on button "Mobile" at bounding box center [328, 329] width 54 height 19
click at [218, 329] on button "TV" at bounding box center [222, 329] width 37 height 19
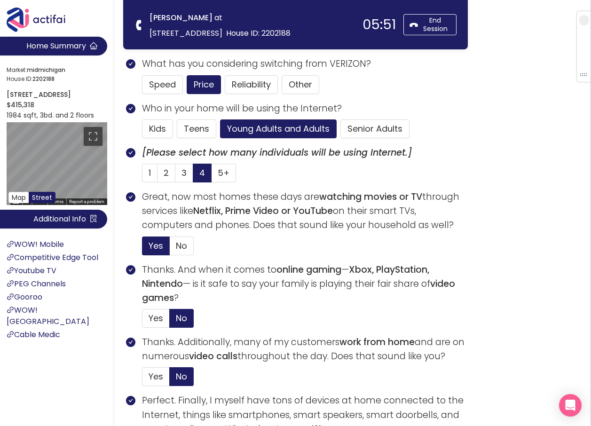
scroll to position [79, 0]
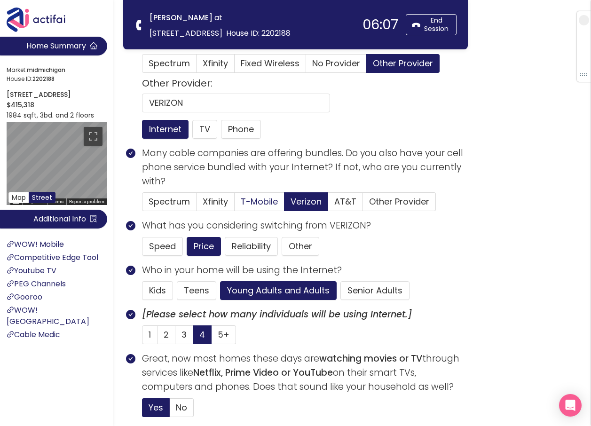
click at [252, 200] on span "T-Mobile" at bounding box center [259, 201] width 37 height 12
click at [234, 204] on input "T-Mobile" at bounding box center [234, 204] width 0 height 0
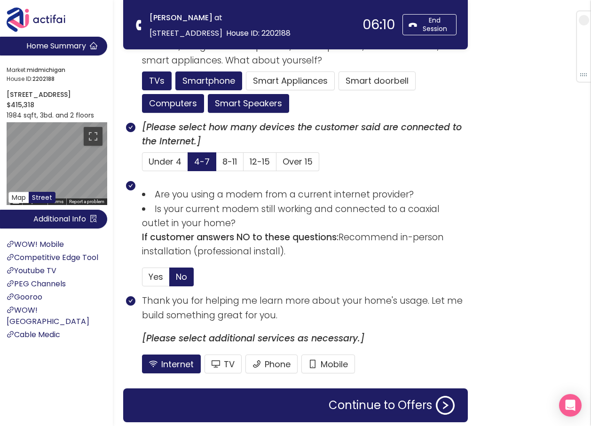
scroll to position [643, 0]
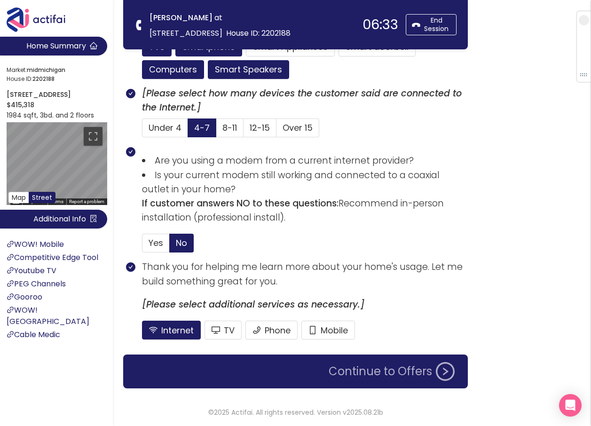
click at [351, 371] on button "Continue to Offers" at bounding box center [391, 371] width 137 height 19
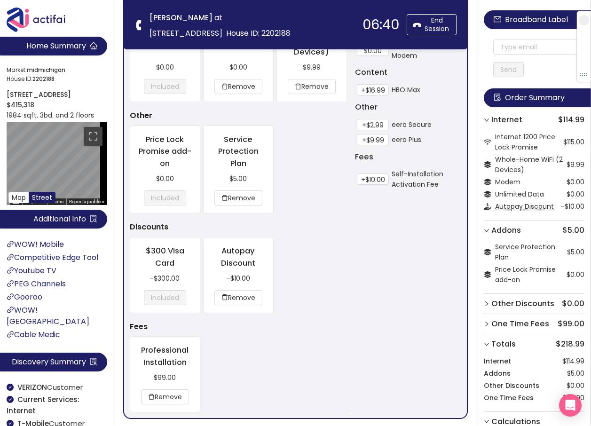
scroll to position [370, 0]
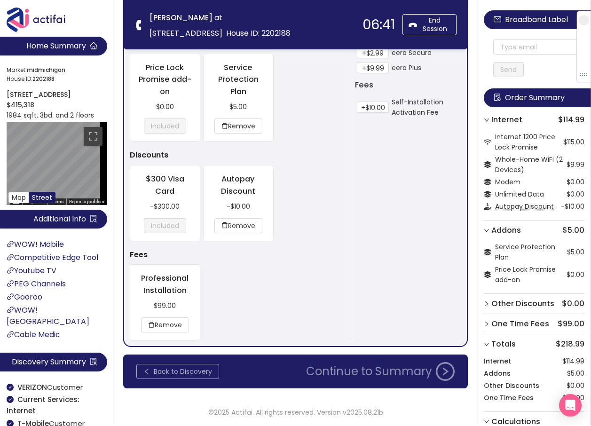
click at [206, 370] on button "Back to Discovery" at bounding box center [177, 371] width 83 height 15
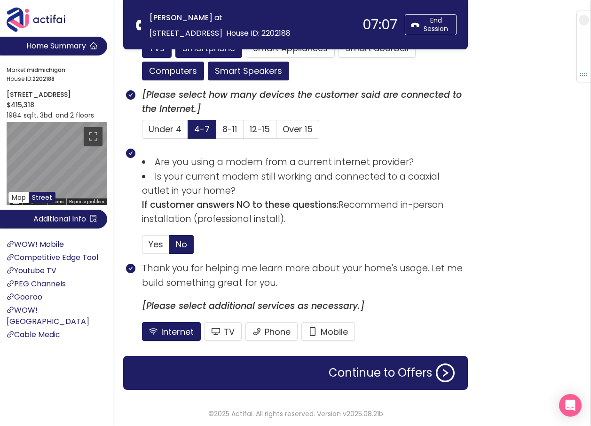
scroll to position [643, 0]
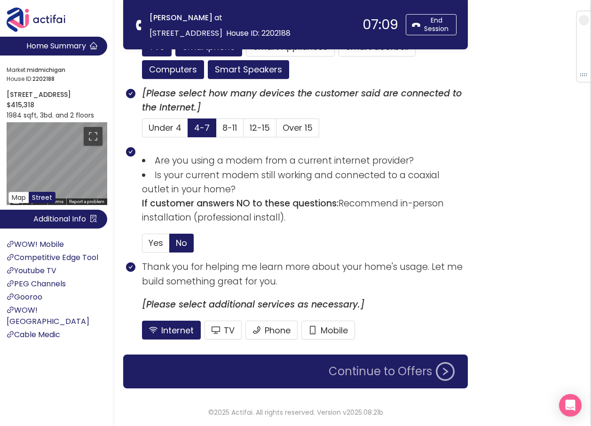
click at [363, 370] on button "Continue to Offers" at bounding box center [391, 371] width 137 height 19
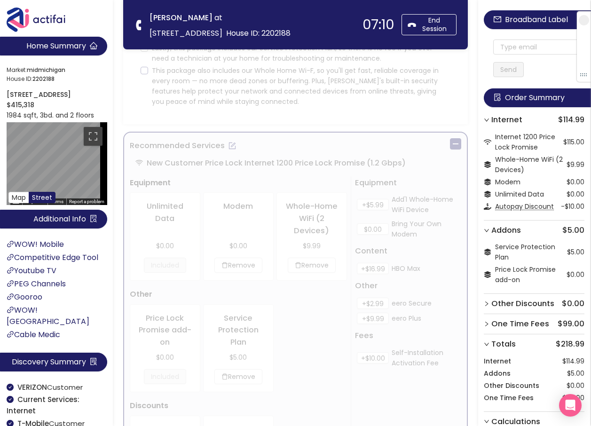
scroll to position [0, 0]
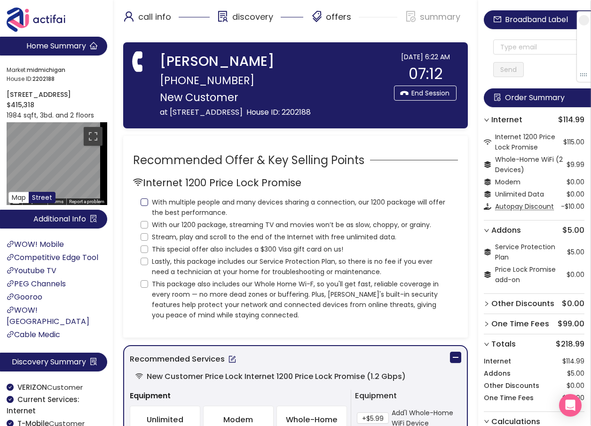
click at [144, 206] on input "With multiple people and many devices sharing a connection, our 1200 package wi…" at bounding box center [144, 202] width 8 height 8
checkbox input "true"
click at [143, 228] on input "With our 1200 package, streaming TV and movies won’t be as slow, choppy, or gra…" at bounding box center [144, 225] width 8 height 8
checkbox input "true"
click at [142, 241] on input "Stream, play and scroll to the end of the Internet with free unlimited data." at bounding box center [144, 237] width 8 height 8
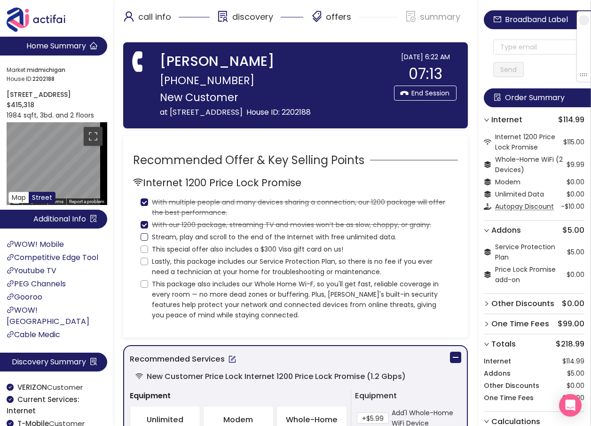
checkbox input "true"
click at [143, 253] on input "This special offer also includes a $300 Visa gift card on us!" at bounding box center [144, 249] width 8 height 8
checkbox input "true"
click at [144, 265] on input "Lastly, this package includes our Service Protection Plan, so there is no fee i…" at bounding box center [144, 262] width 8 height 8
checkbox input "true"
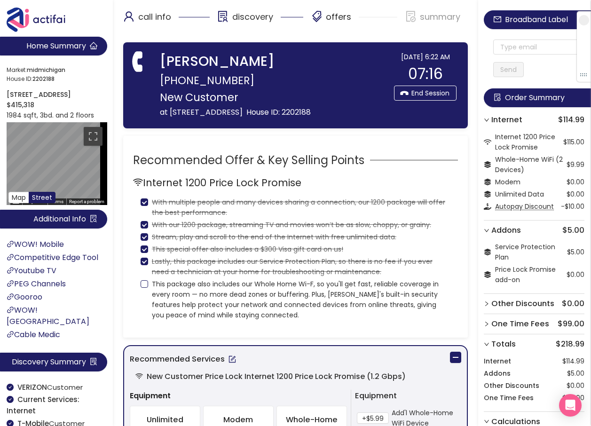
click at [144, 288] on input "This package also includes our Whole Home Wi-F, so you'll get fast, reliable co…" at bounding box center [144, 284] width 8 height 8
checkbox input "true"
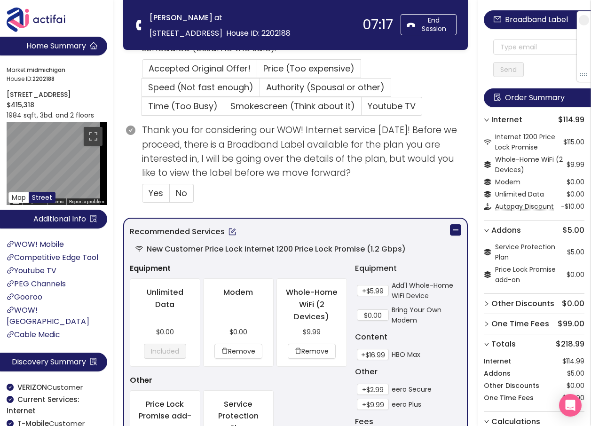
scroll to position [376, 0]
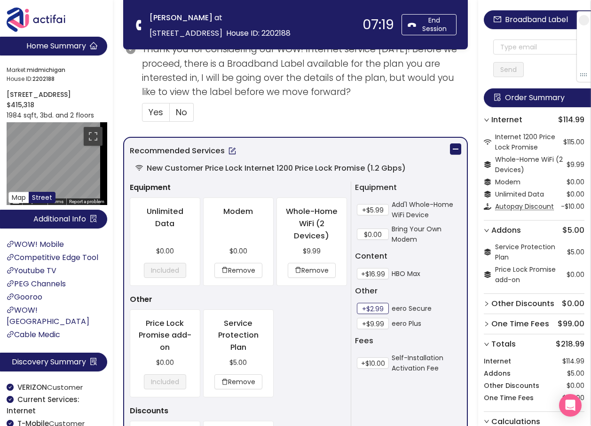
click at [369, 306] on button "+$2.99" at bounding box center [373, 308] width 32 height 11
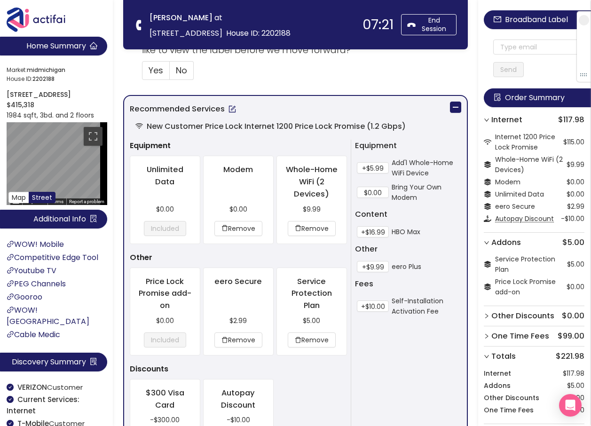
scroll to position [423, 0]
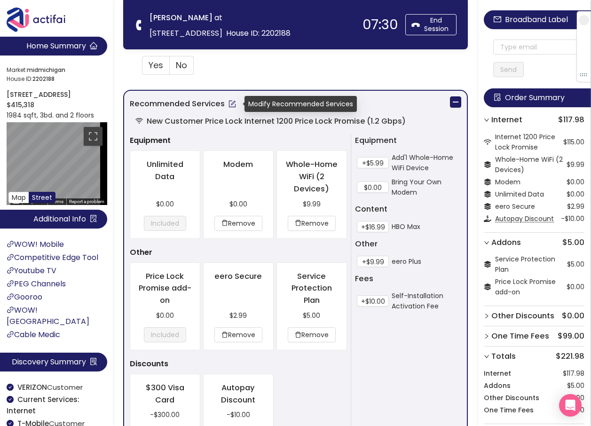
click at [227, 106] on button "button" at bounding box center [232, 103] width 15 height 15
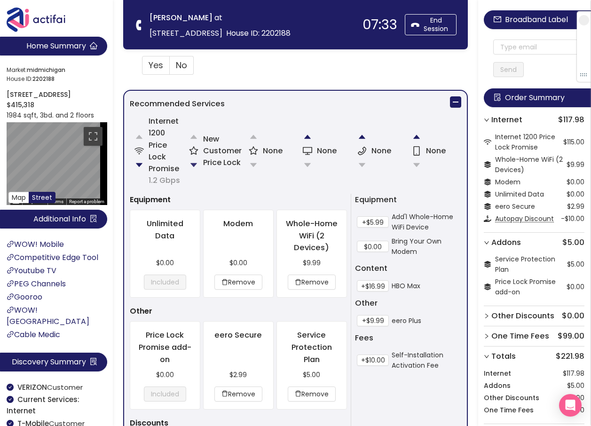
click at [190, 166] on button "button" at bounding box center [193, 165] width 19 height 19
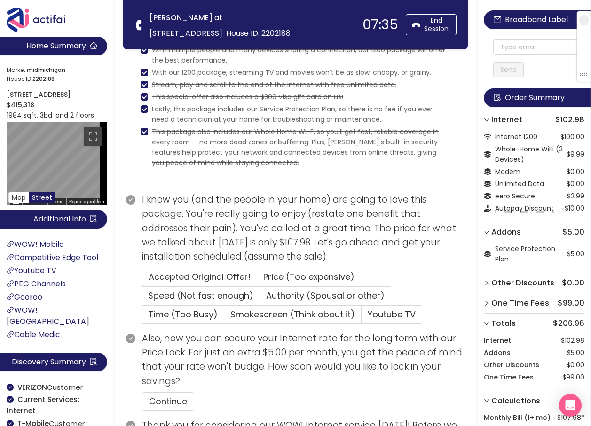
scroll to position [341, 0]
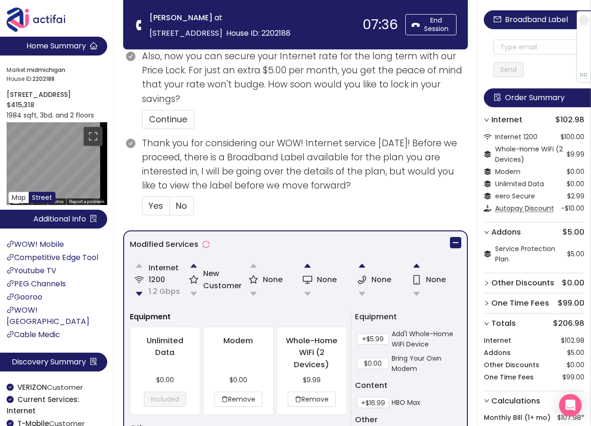
click at [191, 267] on button "button" at bounding box center [193, 265] width 19 height 19
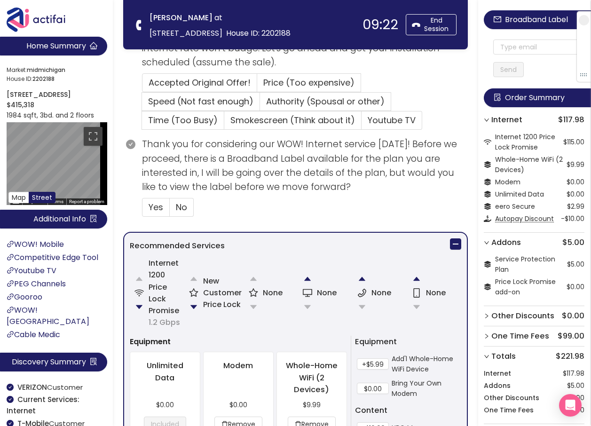
scroll to position [282, 0]
click at [192, 307] on button "button" at bounding box center [193, 306] width 19 height 19
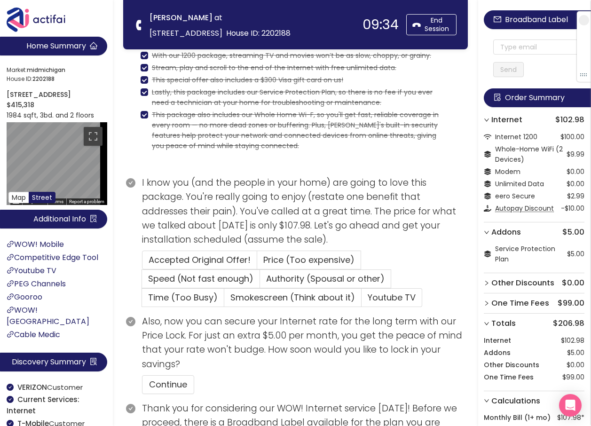
scroll to position [59, 0]
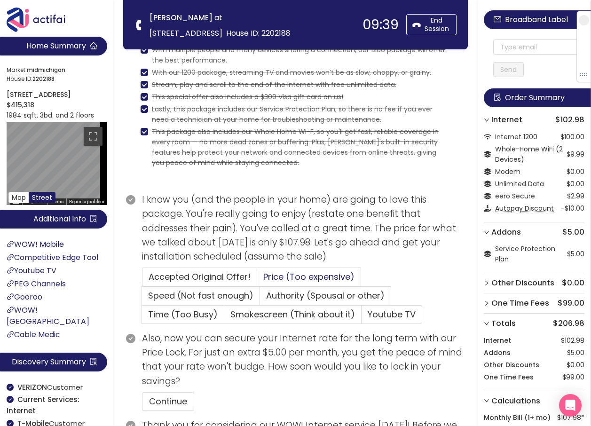
click at [275, 276] on span "Price (Too expensive)" at bounding box center [308, 277] width 91 height 12
click at [257, 280] on input "Price (Too expensive)" at bounding box center [257, 280] width 0 height 0
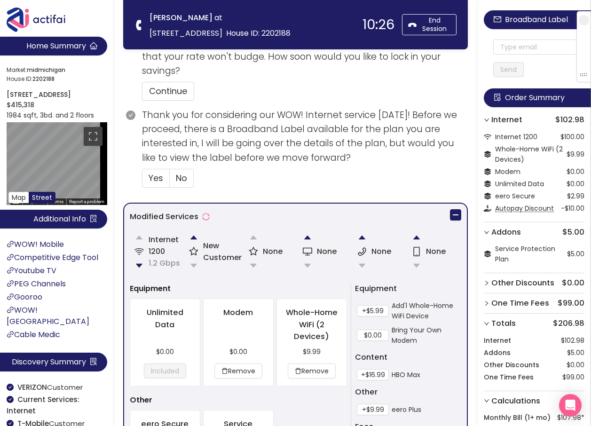
scroll to position [482, 0]
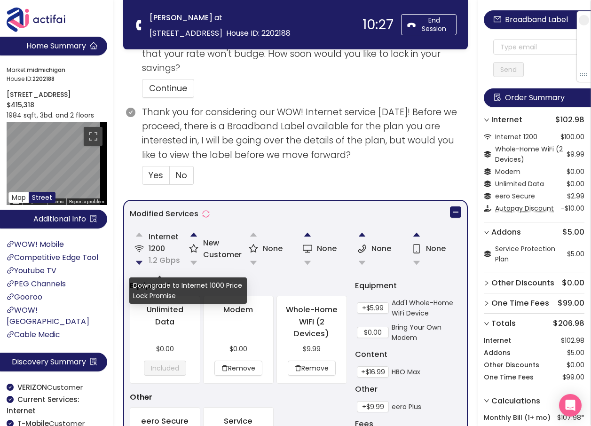
click at [139, 260] on button "button" at bounding box center [139, 262] width 19 height 19
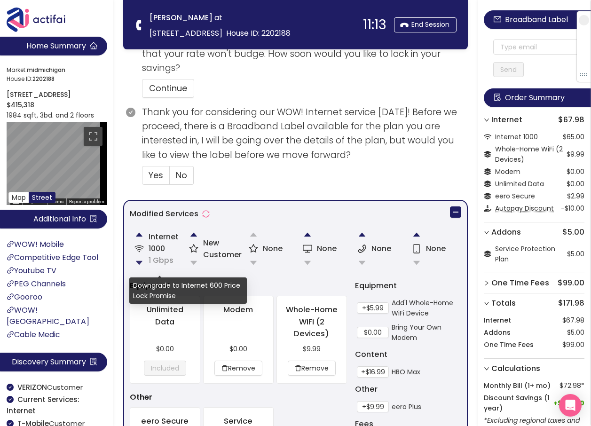
click at [138, 259] on button "button" at bounding box center [139, 262] width 19 height 19
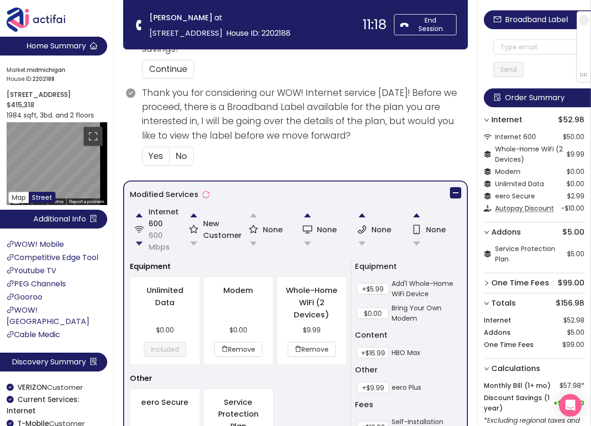
scroll to position [529, 0]
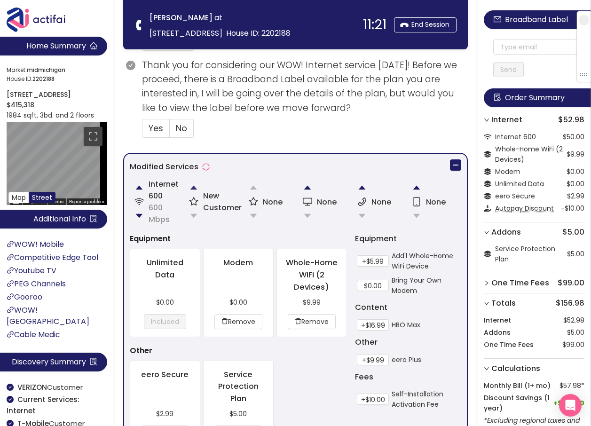
click at [193, 187] on button "button" at bounding box center [193, 187] width 19 height 19
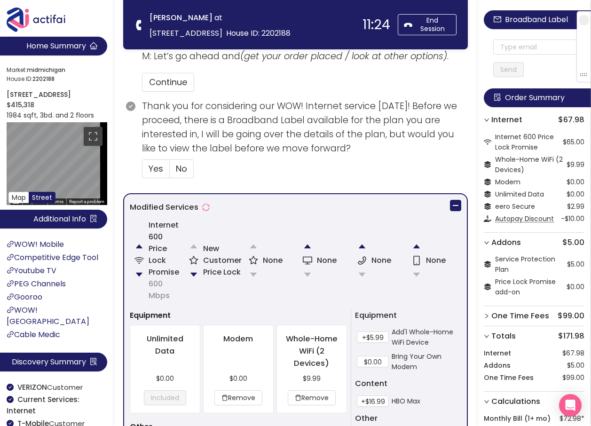
scroll to position [470, 0]
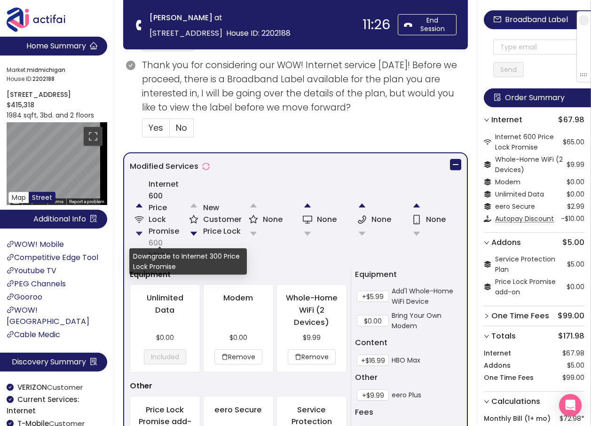
click at [138, 233] on button "button" at bounding box center [139, 233] width 19 height 19
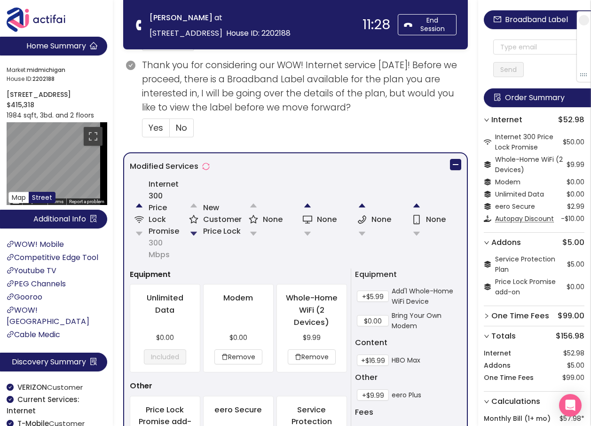
click at [195, 230] on button "button" at bounding box center [193, 233] width 19 height 19
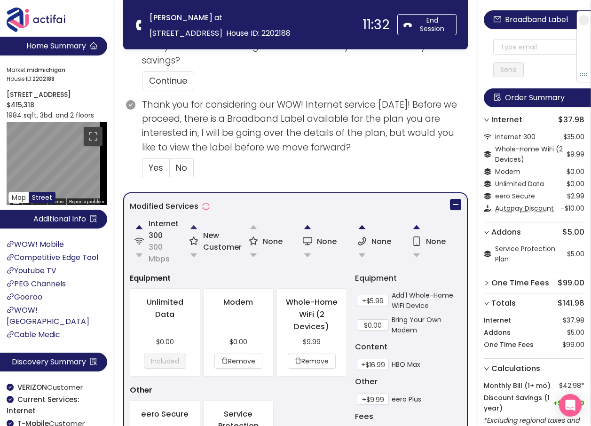
click at [194, 227] on button "button" at bounding box center [193, 227] width 19 height 19
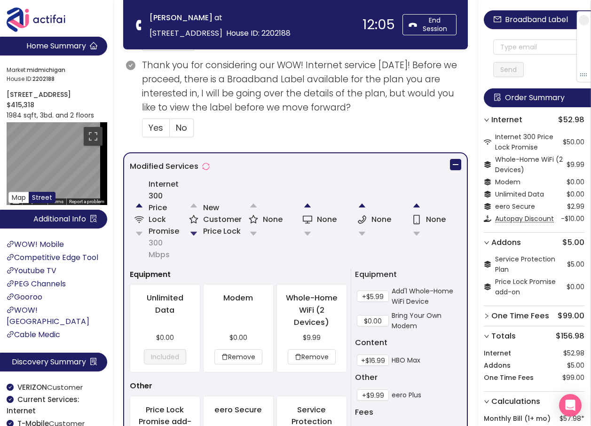
click at [193, 234] on button "button" at bounding box center [193, 233] width 19 height 19
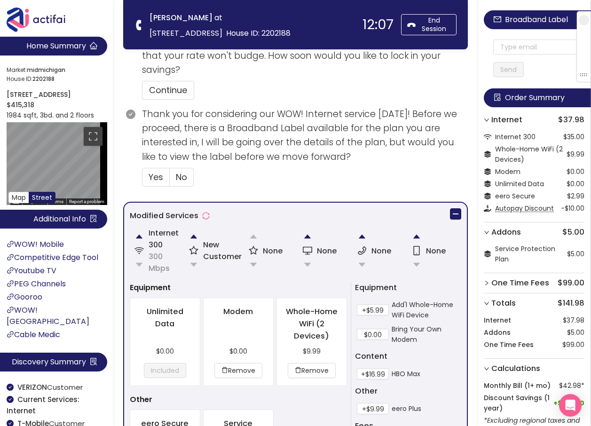
scroll to position [489, 0]
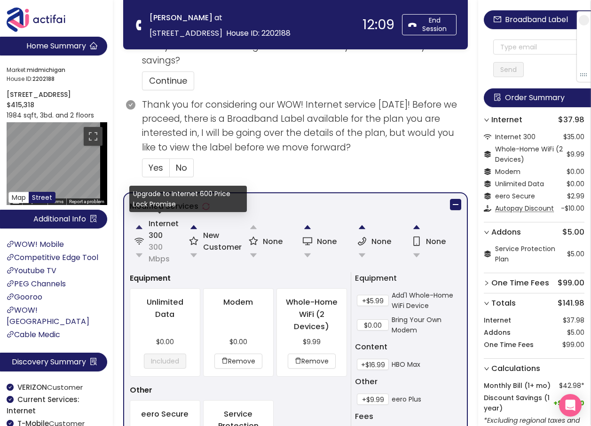
click at [138, 226] on button "button" at bounding box center [139, 227] width 19 height 19
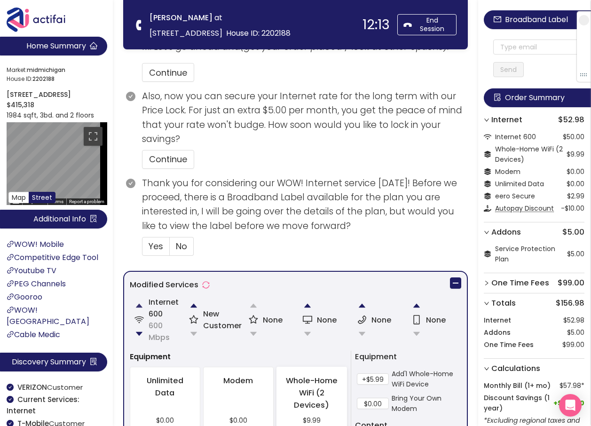
scroll to position [536, 0]
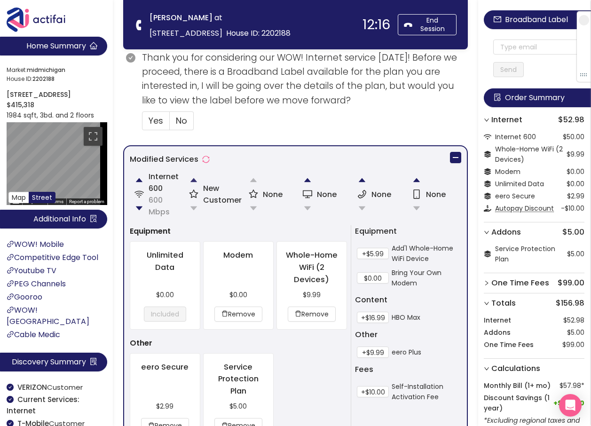
click at [192, 181] on button "button" at bounding box center [193, 180] width 19 height 19
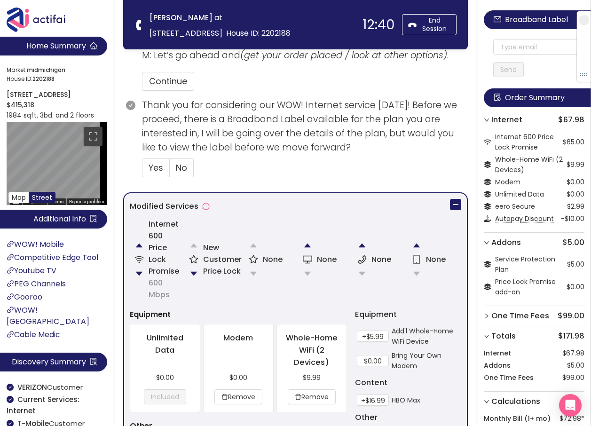
scroll to position [431, 0]
click at [194, 271] on button "button" at bounding box center [193, 273] width 19 height 19
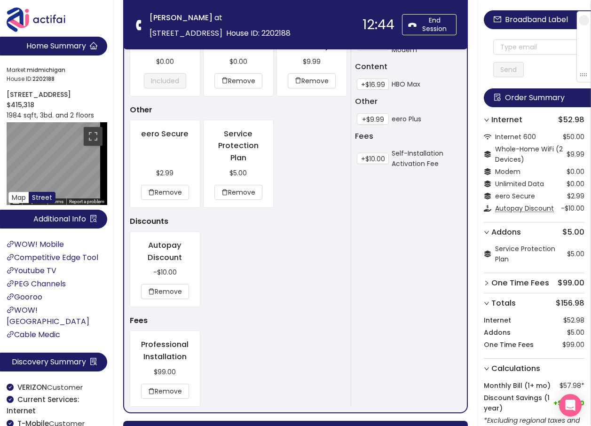
scroll to position [779, 0]
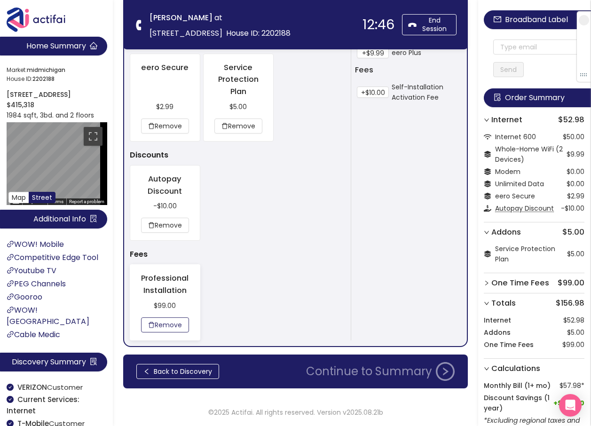
click at [167, 319] on button "Remove" at bounding box center [165, 324] width 48 height 15
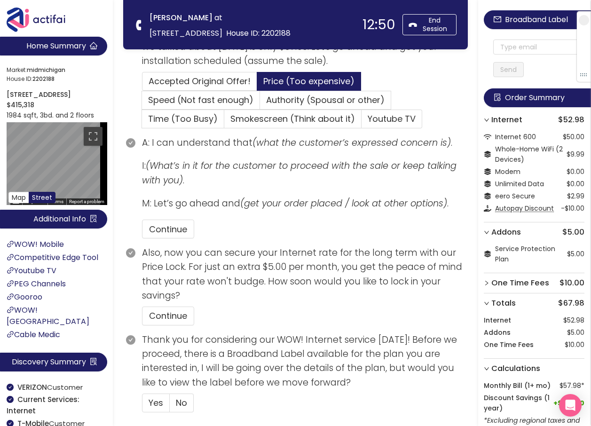
scroll to position [266, 0]
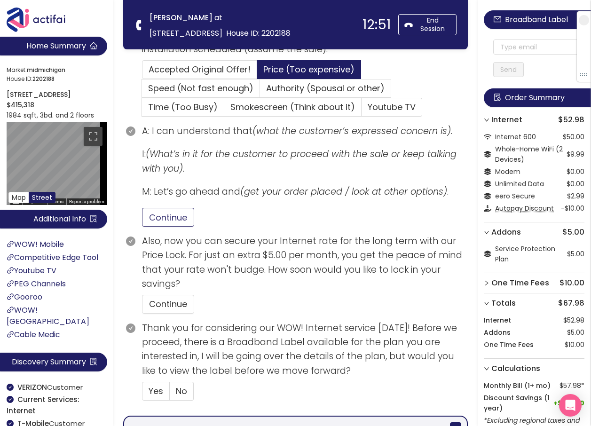
click at [166, 219] on button "Continue" at bounding box center [168, 217] width 52 height 19
click at [175, 304] on button "Continue" at bounding box center [168, 304] width 52 height 19
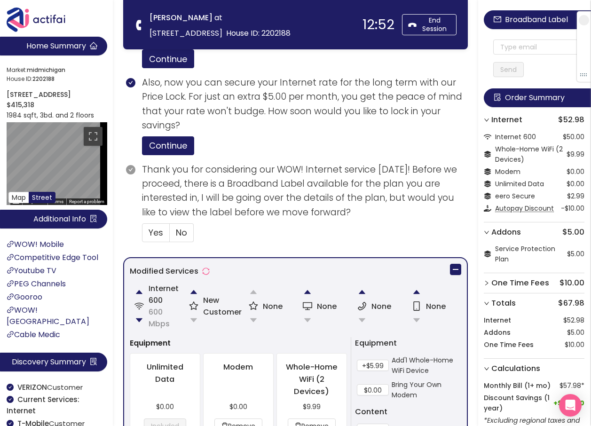
scroll to position [454, 0]
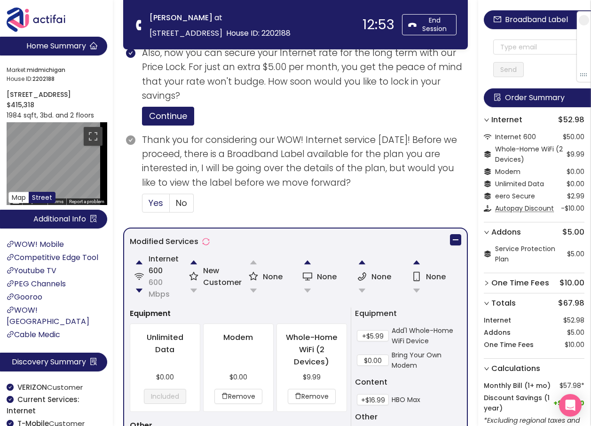
click at [157, 199] on span "Yes" at bounding box center [155, 203] width 15 height 12
click at [142, 206] on input "Yes" at bounding box center [142, 206] width 0 height 0
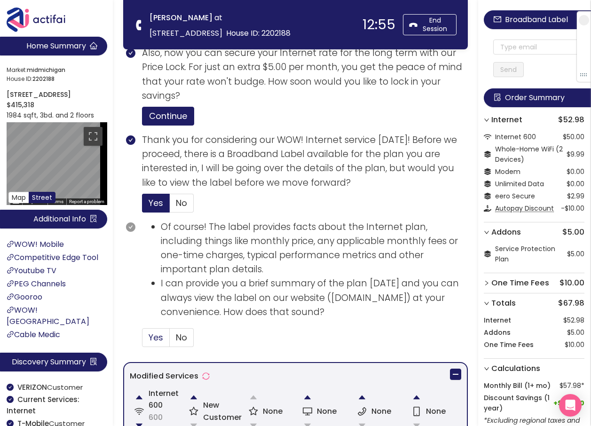
click at [152, 345] on label "Yes" at bounding box center [156, 337] width 28 height 19
click at [142, 340] on input "Yes" at bounding box center [142, 340] width 0 height 0
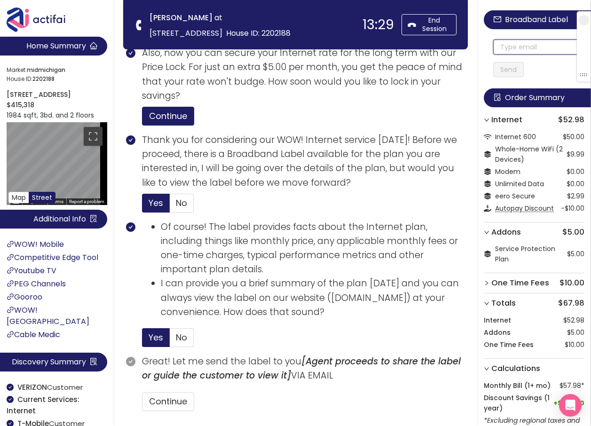
click at [517, 49] on input "text" at bounding box center [538, 46] width 91 height 15
click at [187, 205] on span "No" at bounding box center [181, 203] width 11 height 12
click at [170, 206] on input "No" at bounding box center [170, 206] width 0 height 0
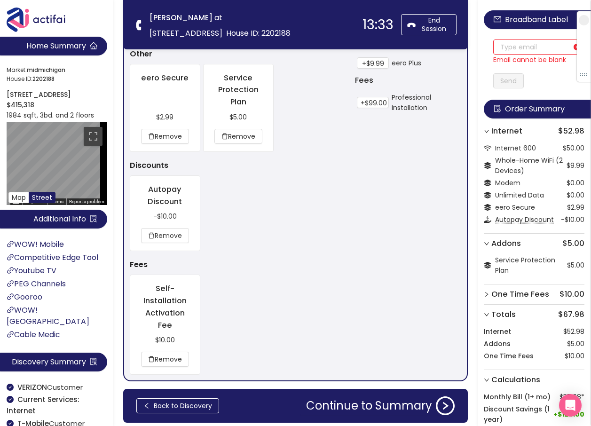
scroll to position [859, 0]
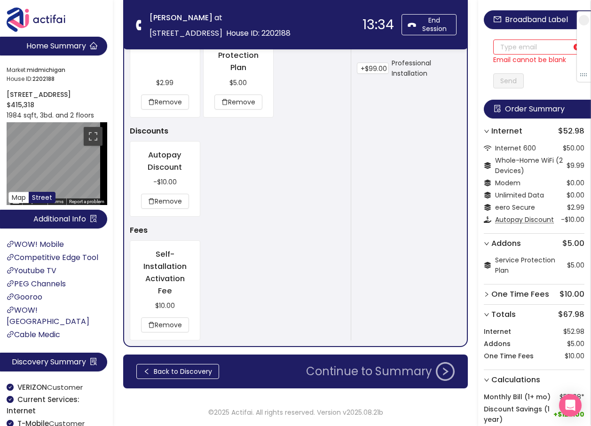
click at [375, 376] on button "Continue to Summary" at bounding box center [380, 371] width 160 height 19
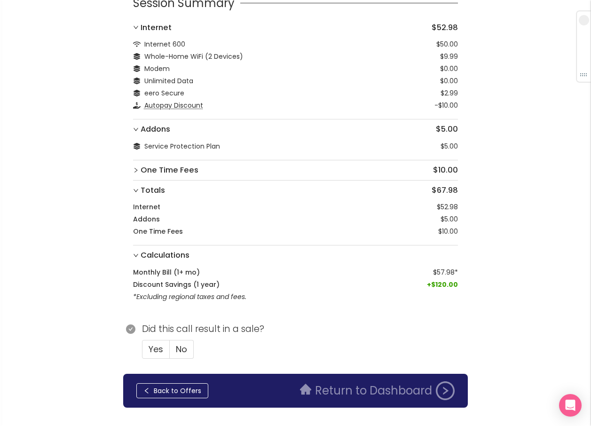
scroll to position [83, 0]
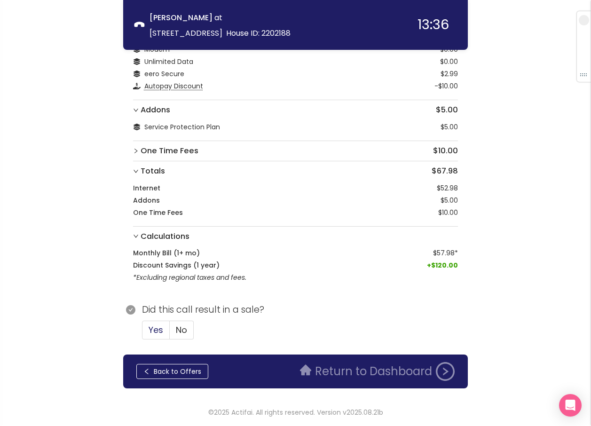
click at [152, 330] on span "Yes" at bounding box center [155, 330] width 15 height 12
click at [142, 333] on input "Yes" at bounding box center [142, 333] width 0 height 0
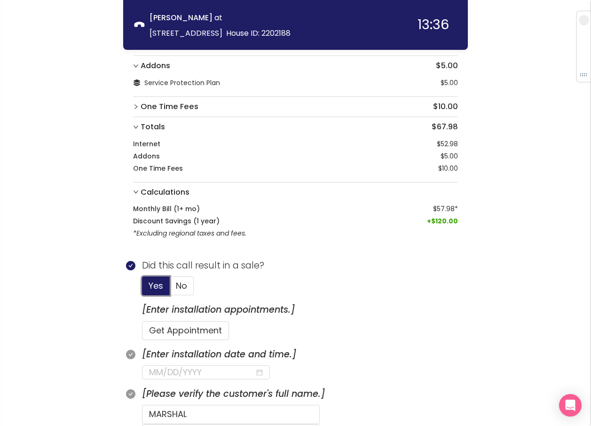
scroll to position [224, 0]
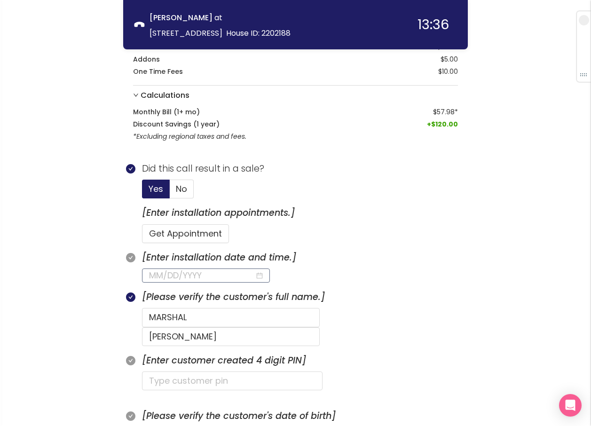
click at [178, 274] on input at bounding box center [202, 275] width 106 height 13
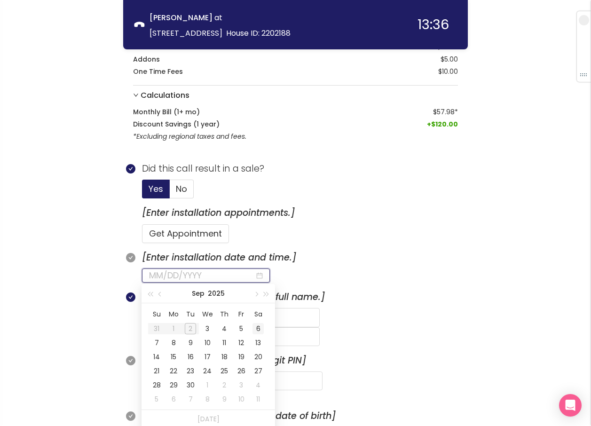
type input "[DATE]"
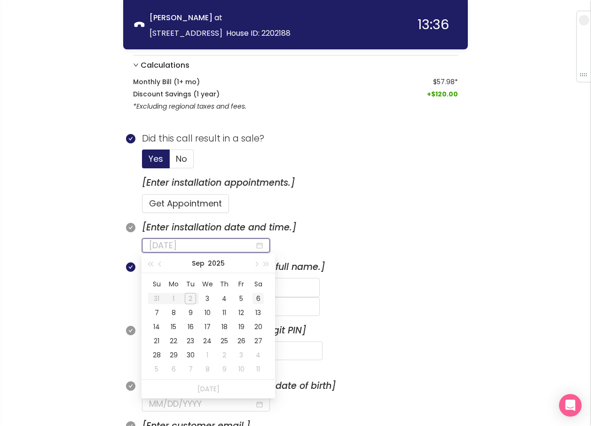
scroll to position [271, 0]
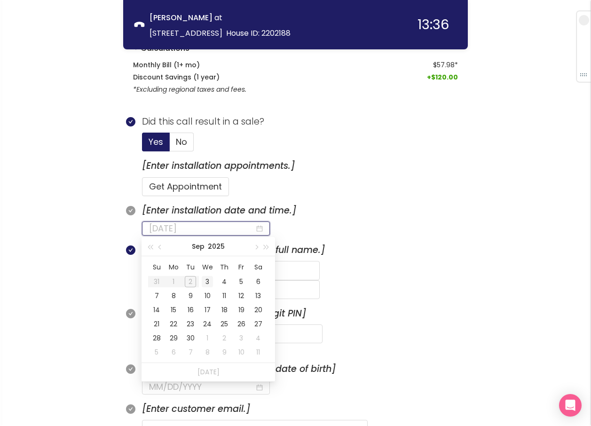
type input "[DATE]"
click at [204, 279] on div "3" at bounding box center [207, 281] width 11 height 11
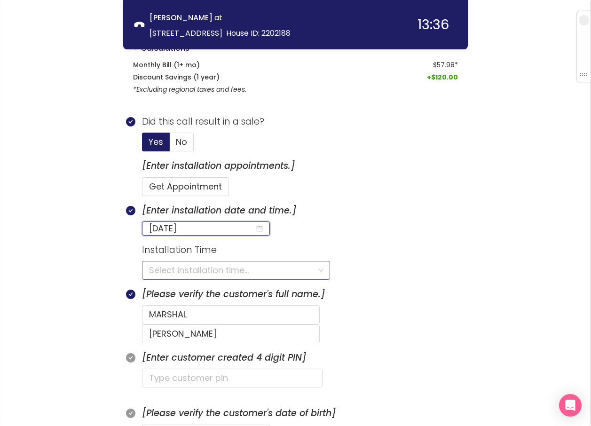
click at [182, 271] on input "search" at bounding box center [232, 270] width 167 height 18
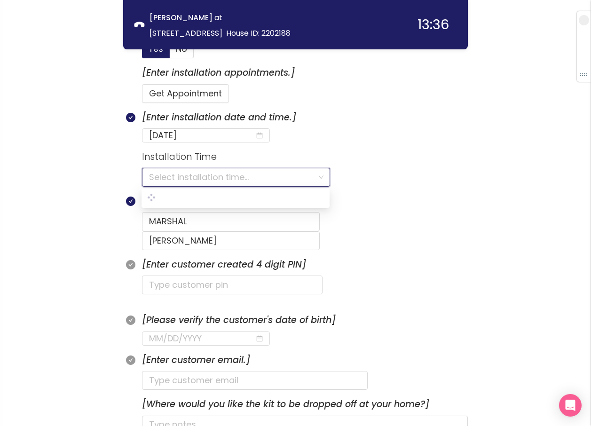
scroll to position [365, 0]
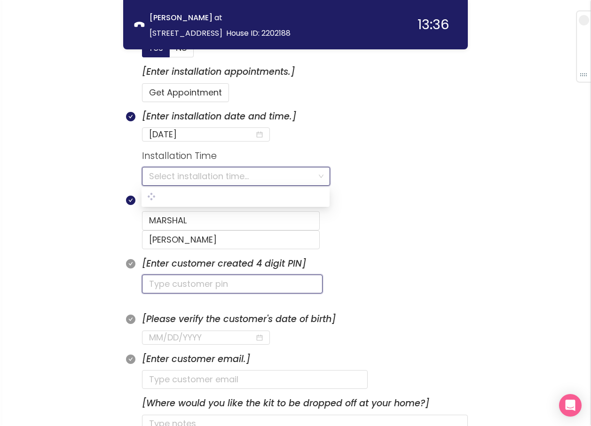
click at [149, 274] on input "text" at bounding box center [232, 283] width 180 height 19
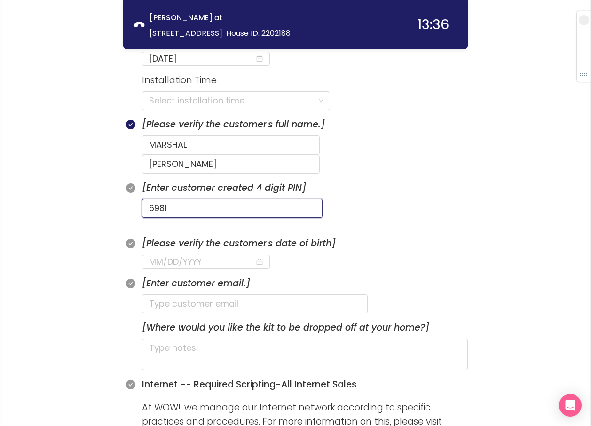
scroll to position [459, 0]
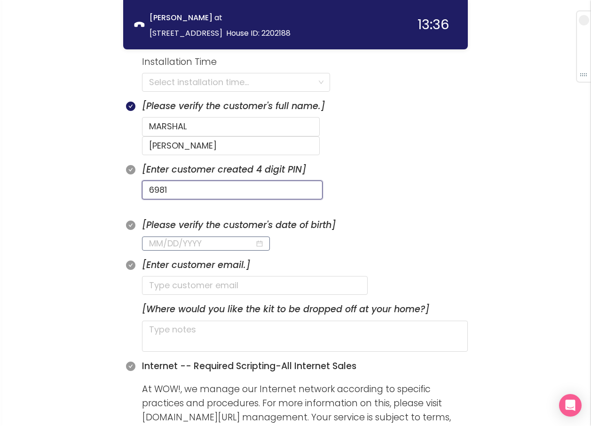
type input "6981"
click at [151, 237] on input at bounding box center [202, 243] width 106 height 13
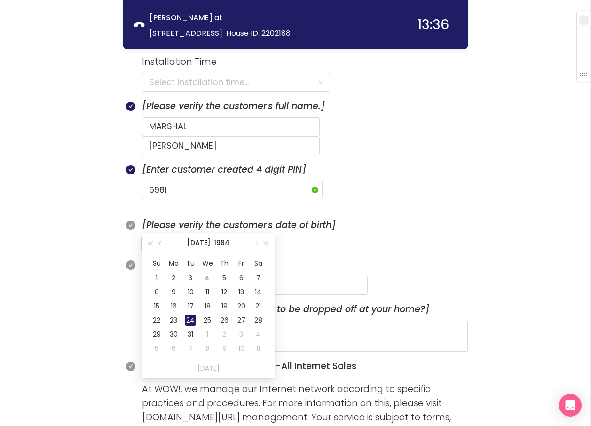
click at [189, 314] on td "24" at bounding box center [190, 320] width 17 height 14
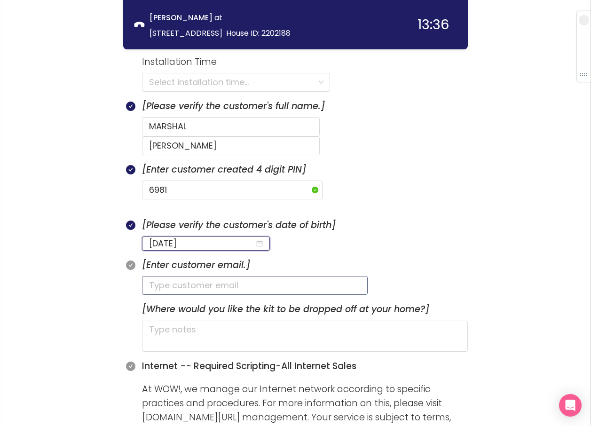
type input "[DATE]"
click at [156, 276] on input "text" at bounding box center [255, 285] width 226 height 19
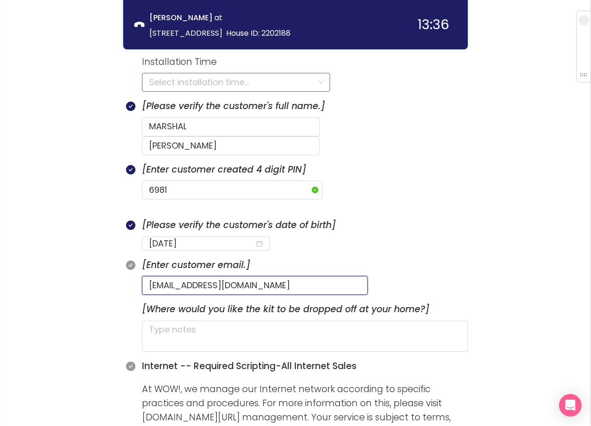
type input "[EMAIL_ADDRESS][DOMAIN_NAME]"
click at [194, 80] on input "search" at bounding box center [232, 82] width 167 height 18
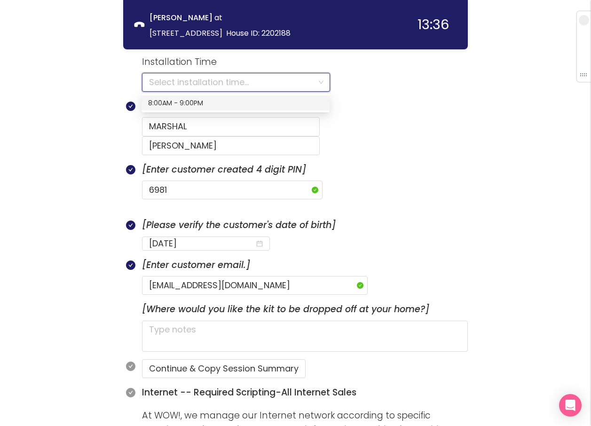
click at [181, 104] on div "8:00AM - 9:00PM" at bounding box center [235, 103] width 175 height 10
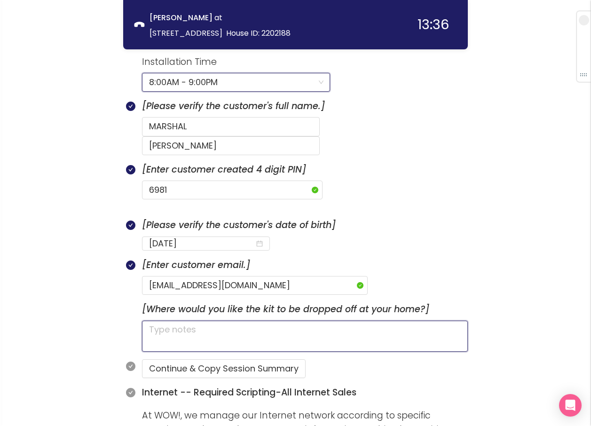
click at [222, 320] on textarea at bounding box center [305, 335] width 326 height 31
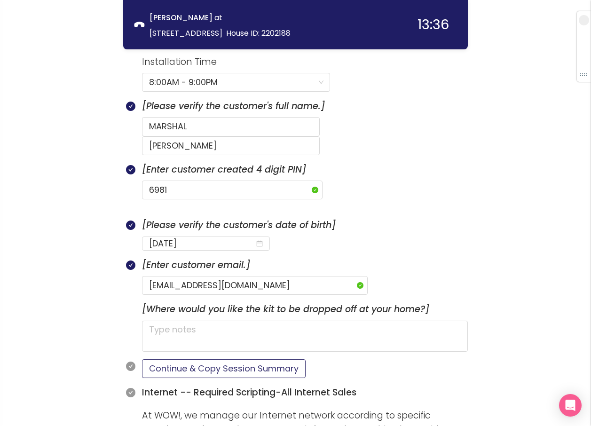
click at [224, 359] on button "Continue & Copy Session Summary" at bounding box center [224, 368] width 164 height 19
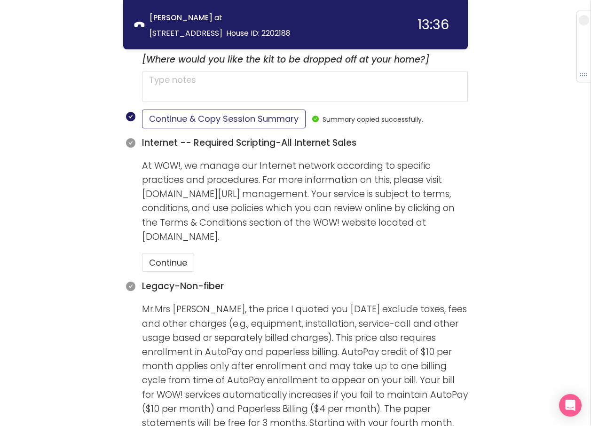
scroll to position [741, 0]
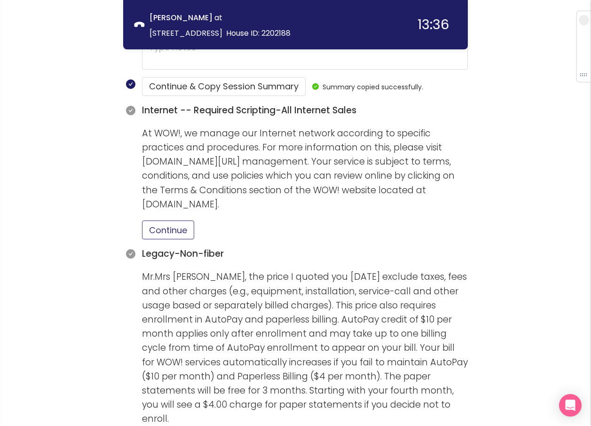
click at [164, 220] on button "Continue" at bounding box center [168, 229] width 52 height 19
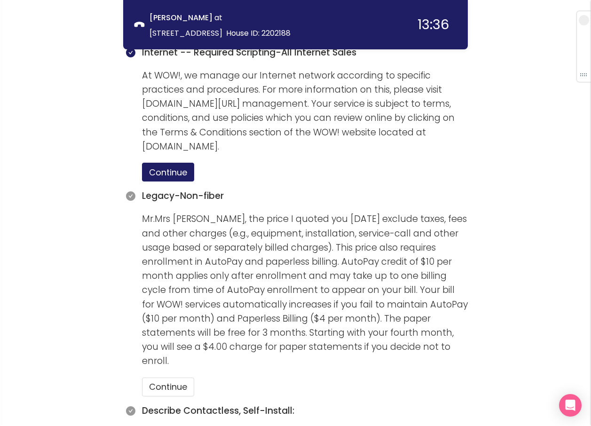
scroll to position [929, 0]
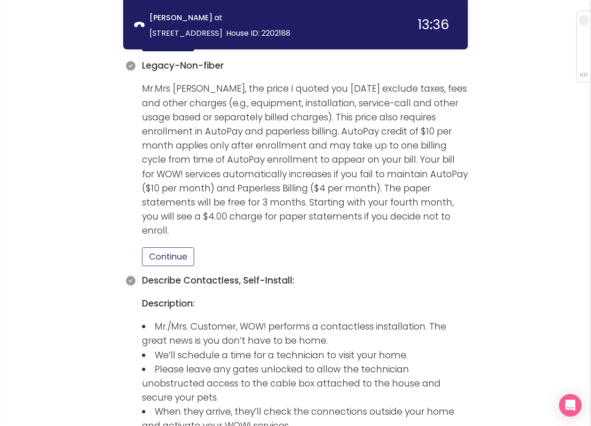
click at [170, 247] on button "Continue" at bounding box center [168, 256] width 52 height 19
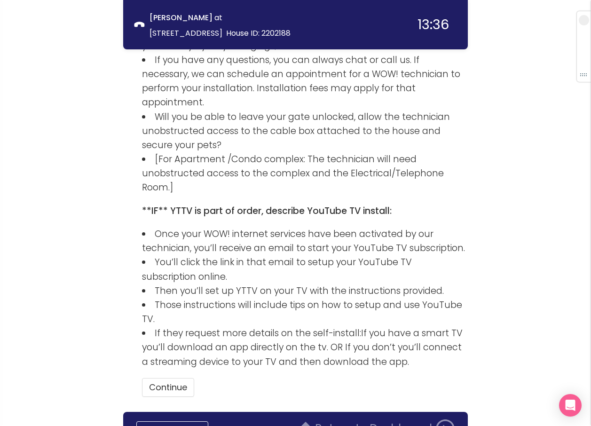
scroll to position [1418, 0]
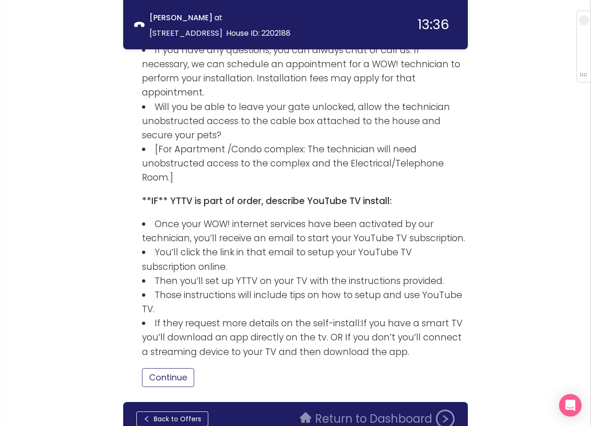
click at [191, 368] on button "Continue" at bounding box center [168, 377] width 52 height 19
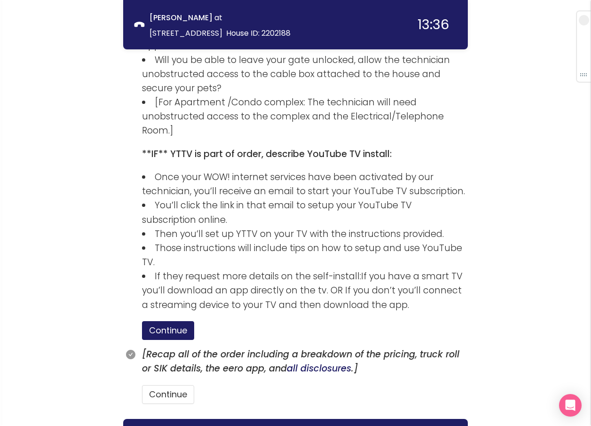
scroll to position [1482, 0]
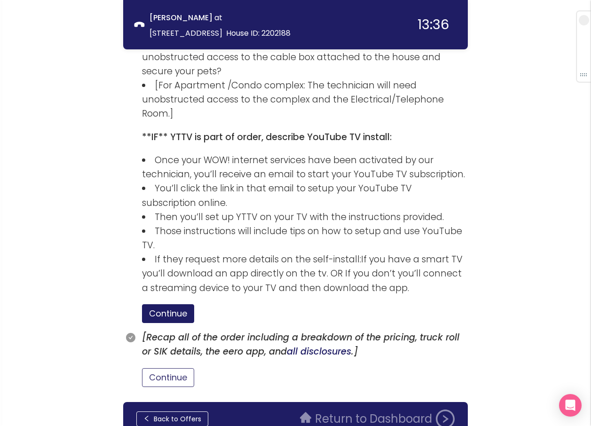
click at [178, 368] on button "Continue" at bounding box center [168, 377] width 52 height 19
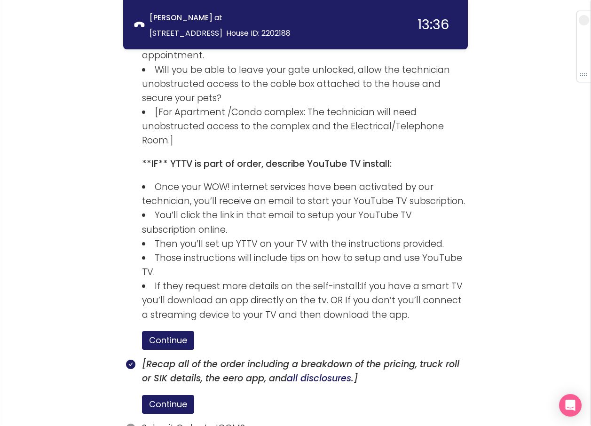
scroll to position [1526, 0]
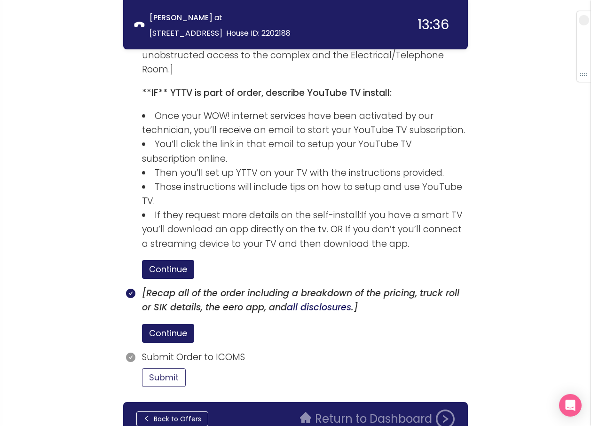
click at [173, 368] on button "Submit" at bounding box center [164, 377] width 44 height 19
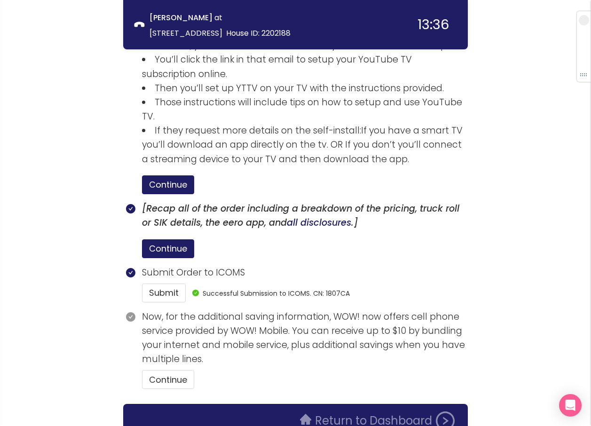
scroll to position [1613, 0]
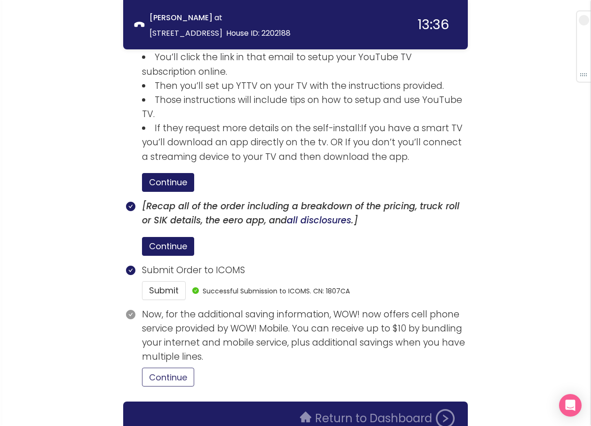
click at [172, 367] on button "Continue" at bounding box center [168, 376] width 52 height 19
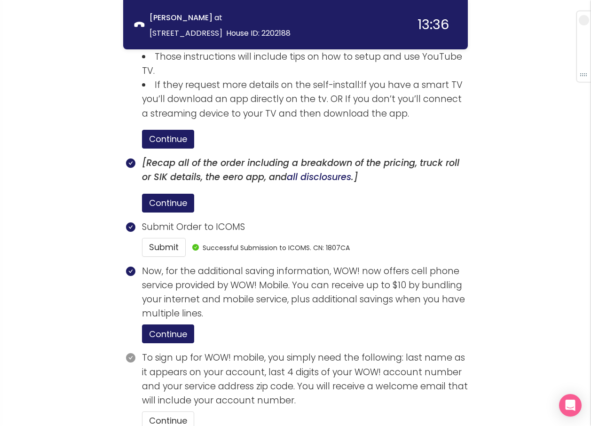
scroll to position [1699, 0]
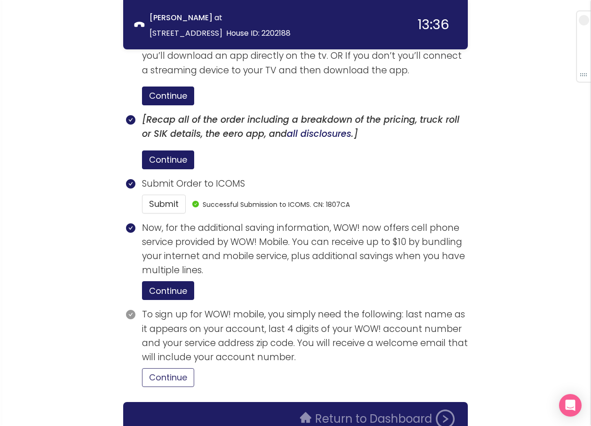
click at [156, 368] on button "Continue" at bounding box center [168, 377] width 52 height 19
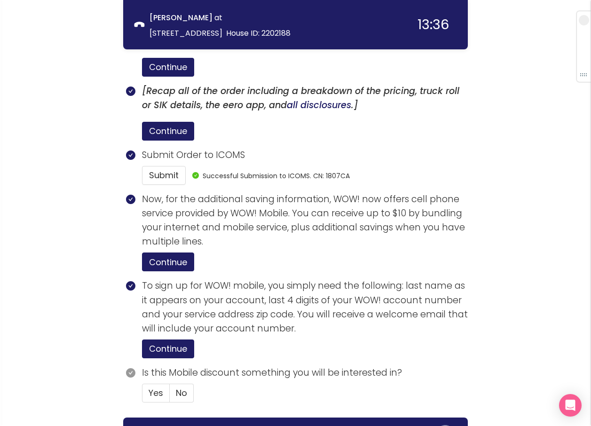
scroll to position [1744, 0]
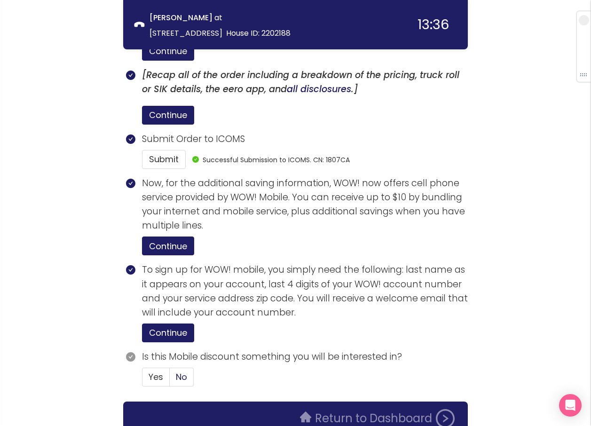
click at [188, 367] on label "No" at bounding box center [182, 376] width 24 height 19
click at [170, 380] on input "No" at bounding box center [170, 380] width 0 height 0
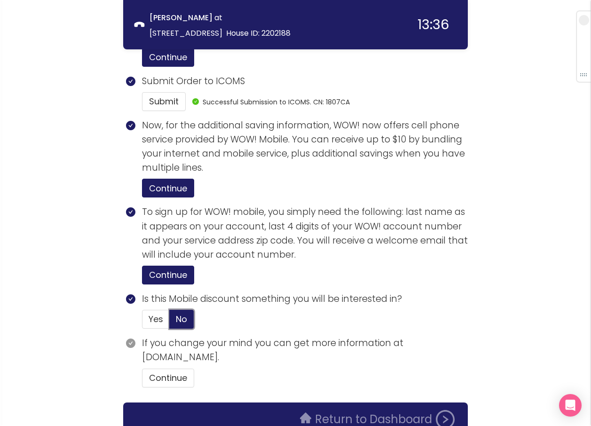
scroll to position [1802, 0]
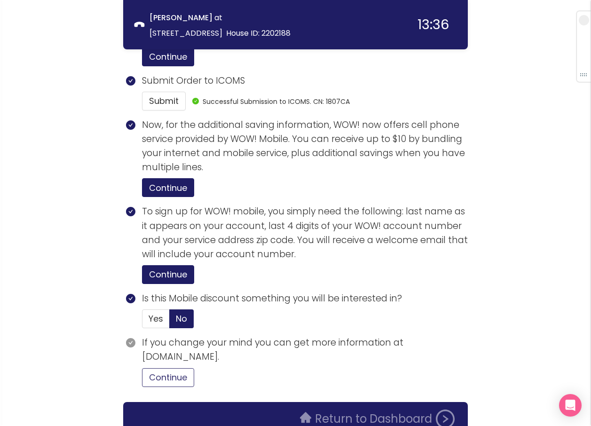
click at [171, 368] on button "Continue" at bounding box center [168, 377] width 52 height 19
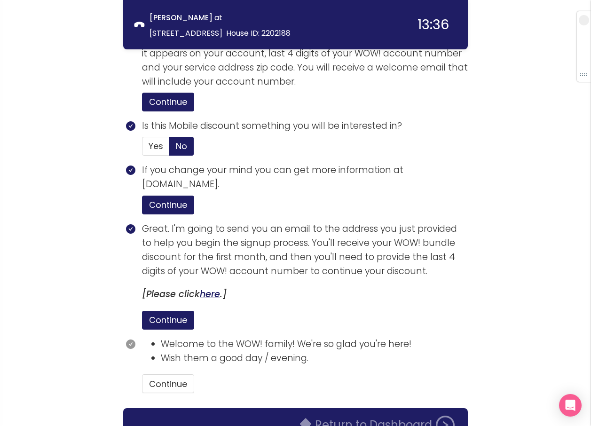
scroll to position [1981, 0]
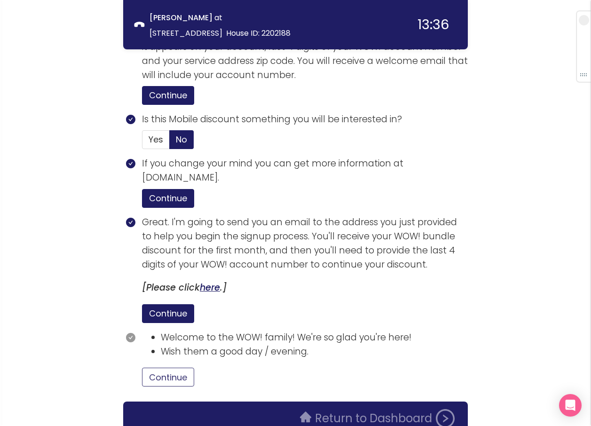
click at [169, 367] on button "Continue" at bounding box center [168, 376] width 52 height 19
click at [338, 409] on button "Return to Dashboard" at bounding box center [377, 418] width 166 height 19
